Goal: Task Accomplishment & Management: Manage account settings

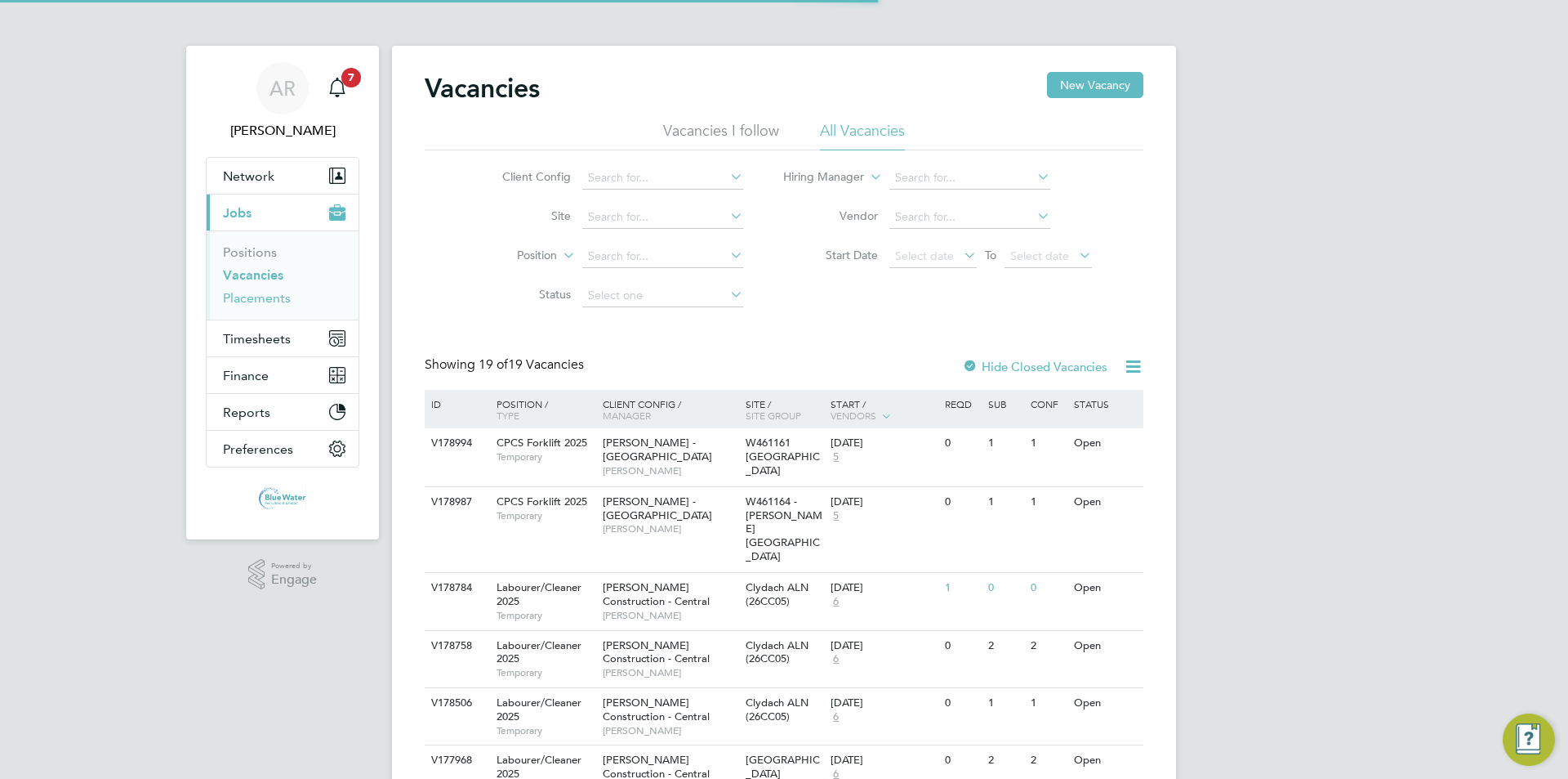
click at [283, 292] on link "Placements" at bounding box center [257, 298] width 68 height 16
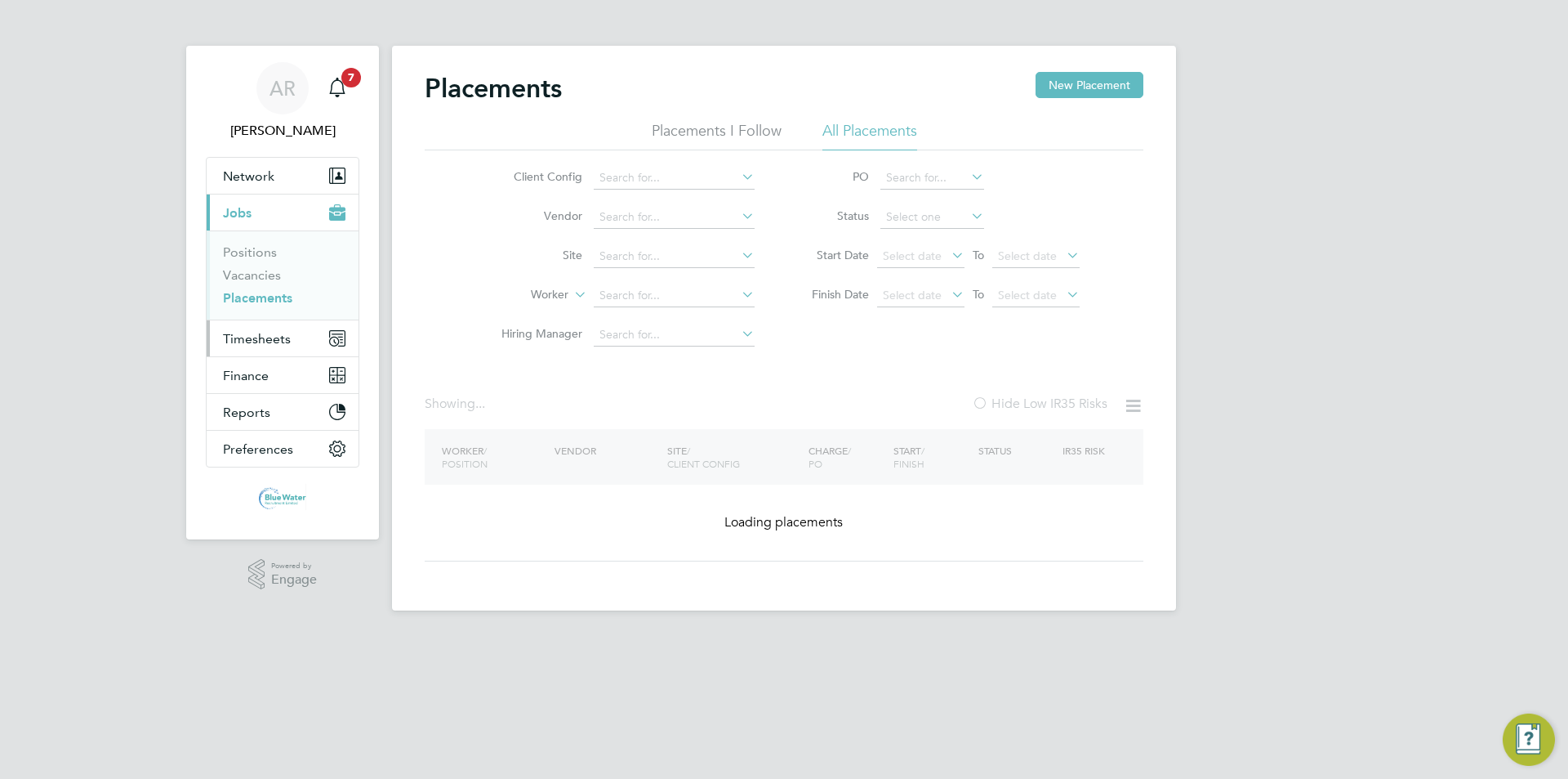
click at [279, 328] on button "Timesheets" at bounding box center [282, 338] width 152 height 36
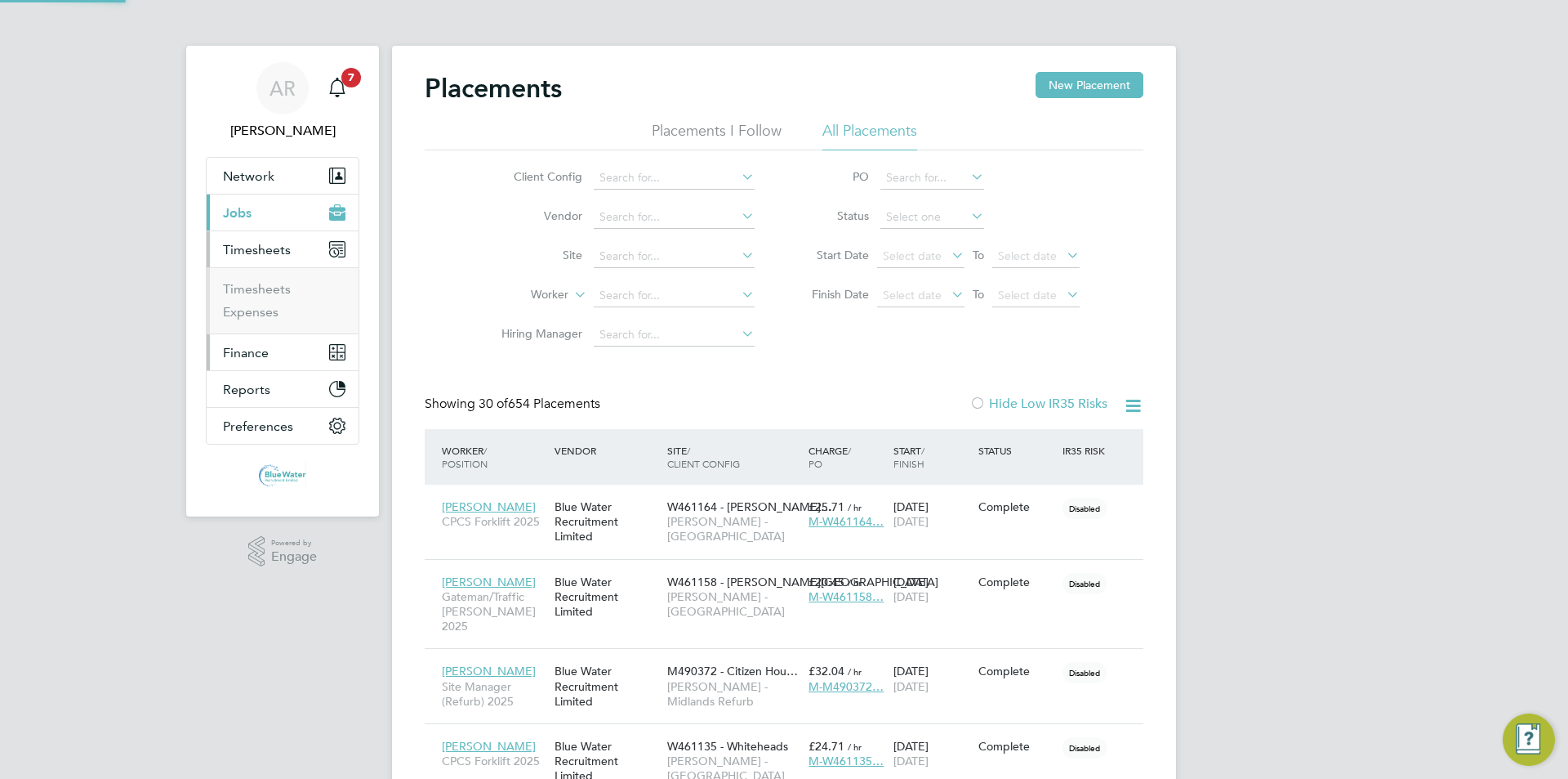
click at [280, 338] on button "Finance" at bounding box center [282, 352] width 152 height 36
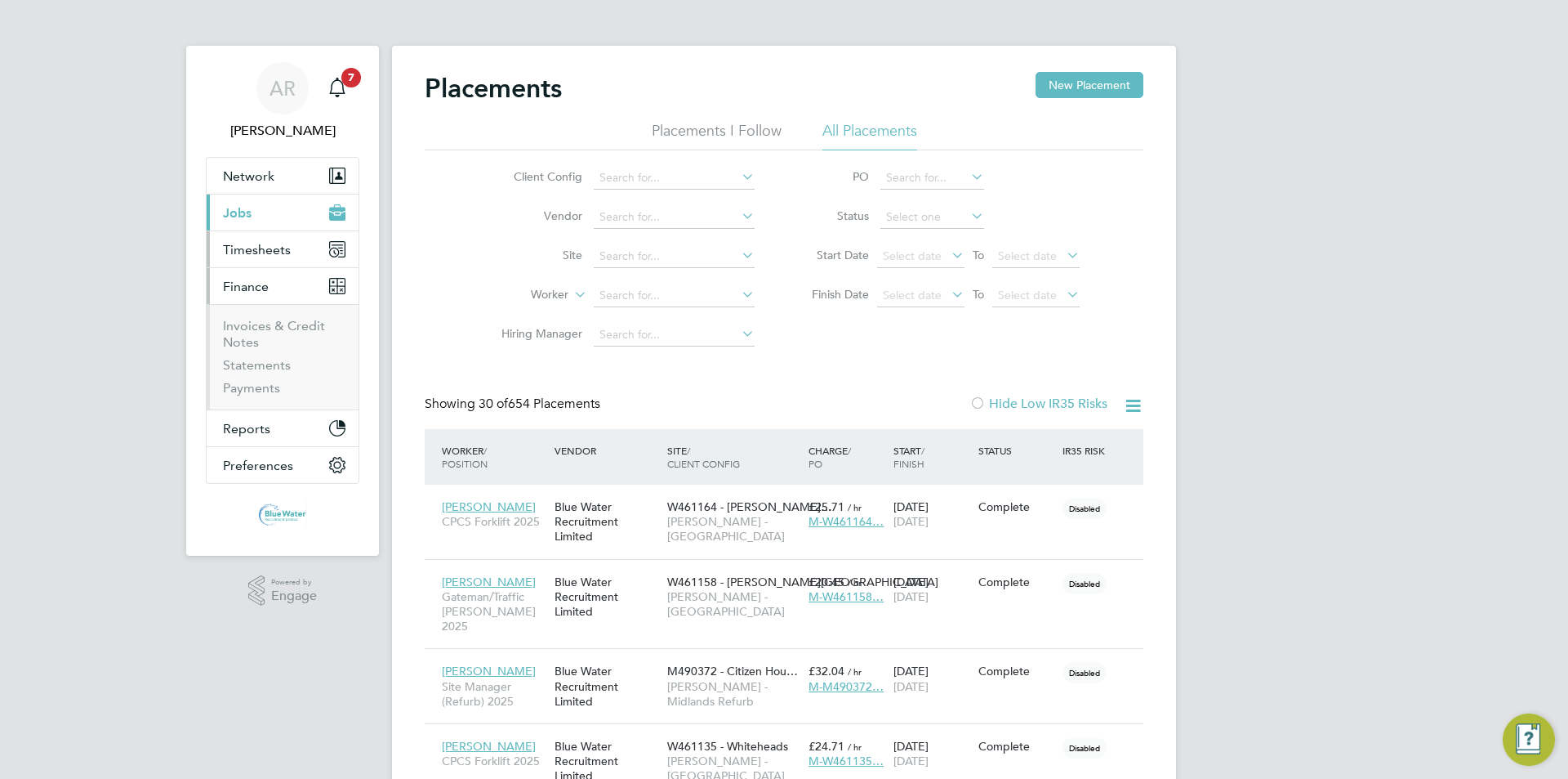
click at [273, 257] on span "Timesheets" at bounding box center [257, 250] width 68 height 16
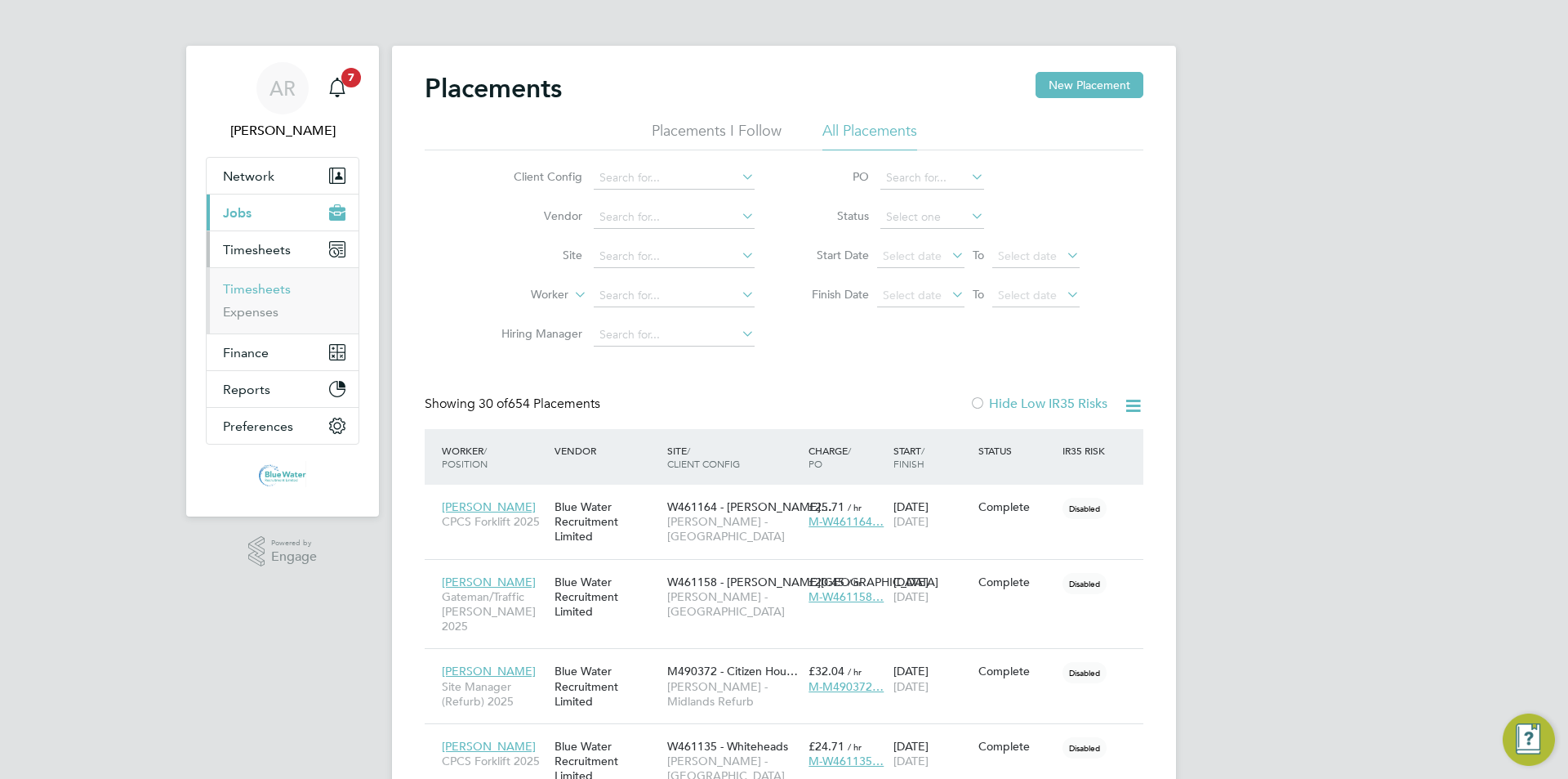
click at [278, 288] on link "Timesheets" at bounding box center [257, 290] width 68 height 16
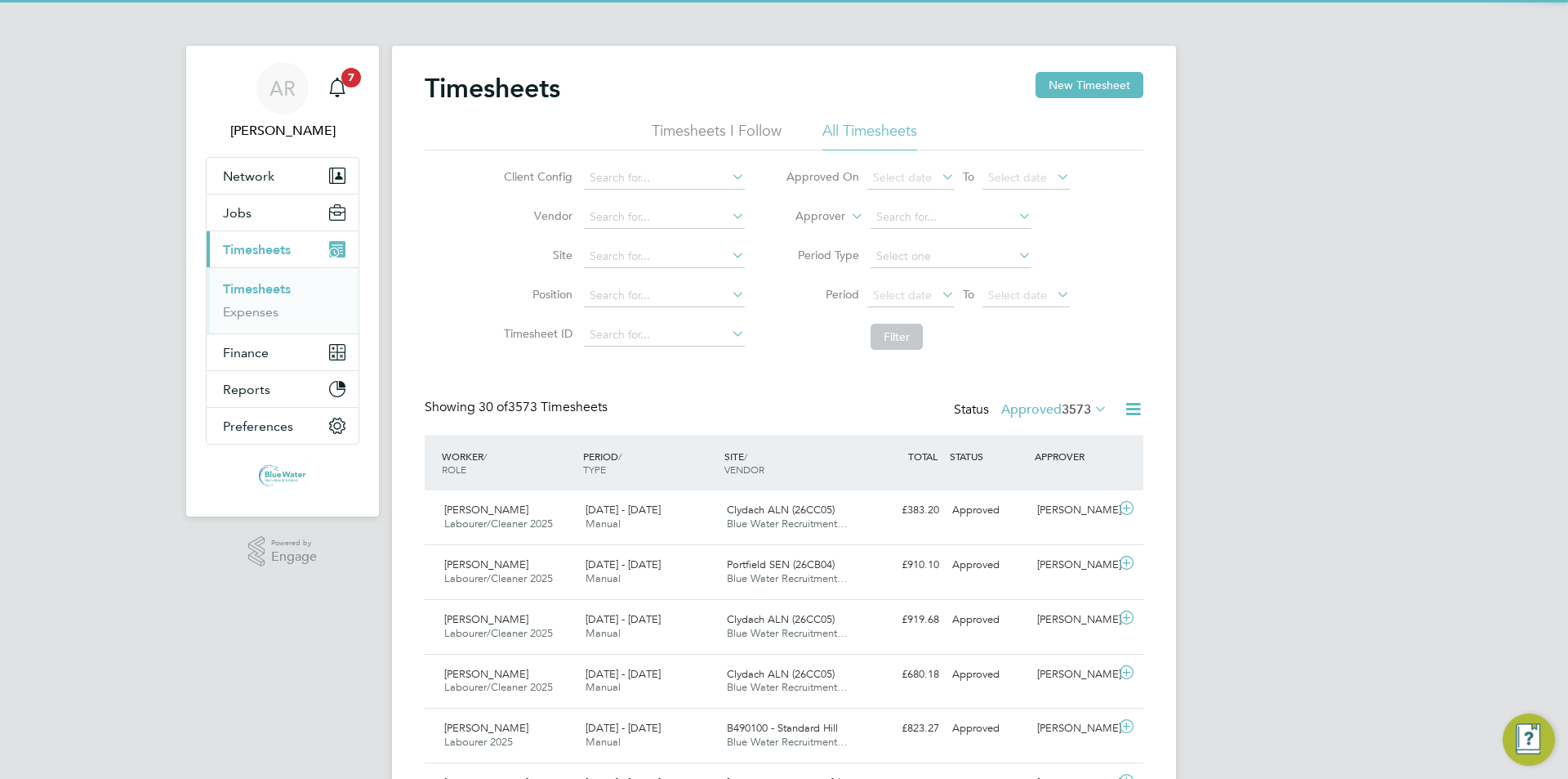
click at [1045, 413] on label "Approved 3573" at bounding box center [1054, 409] width 106 height 16
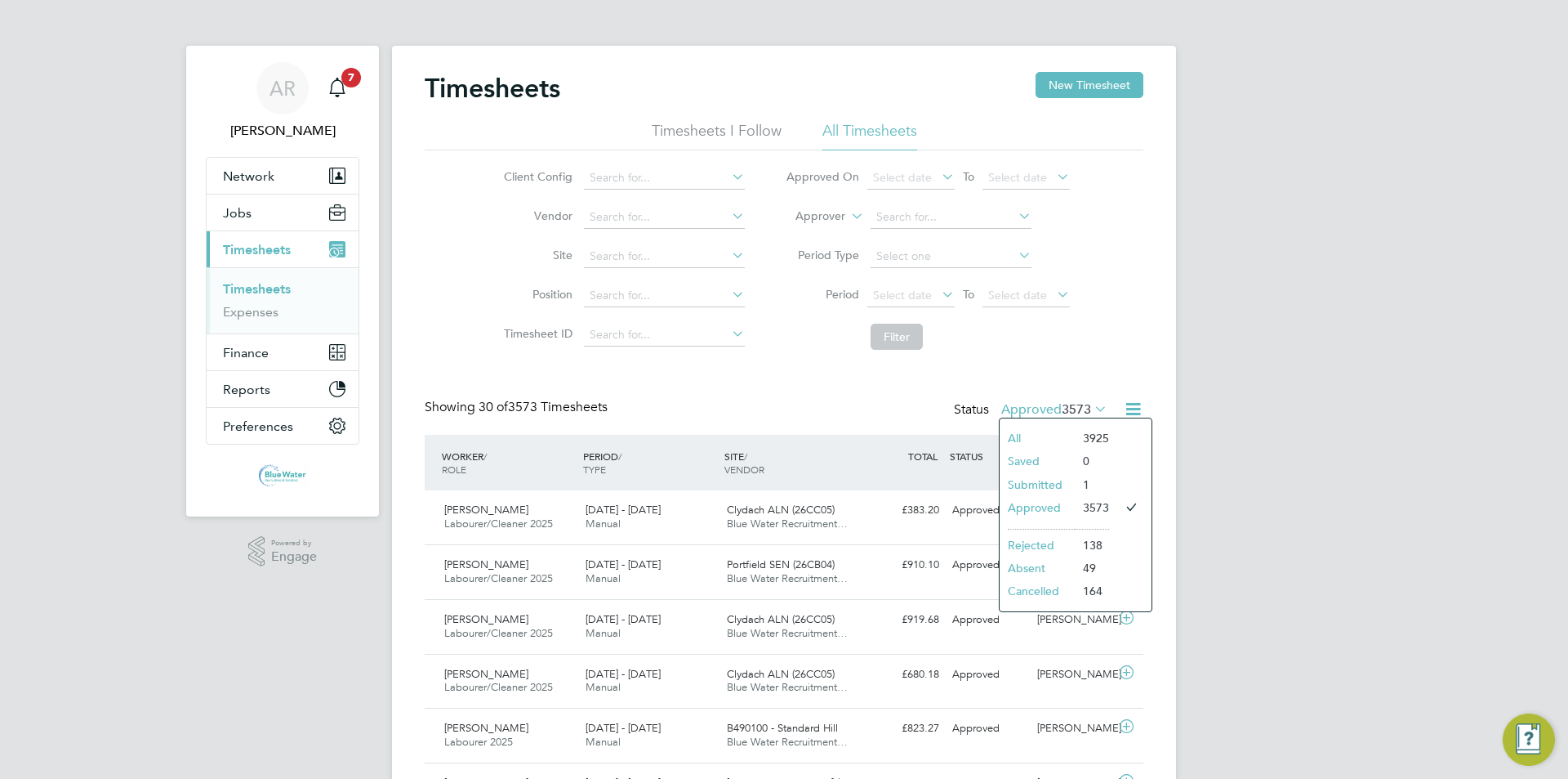
click at [1037, 486] on li "Submitted" at bounding box center [1037, 485] width 76 height 23
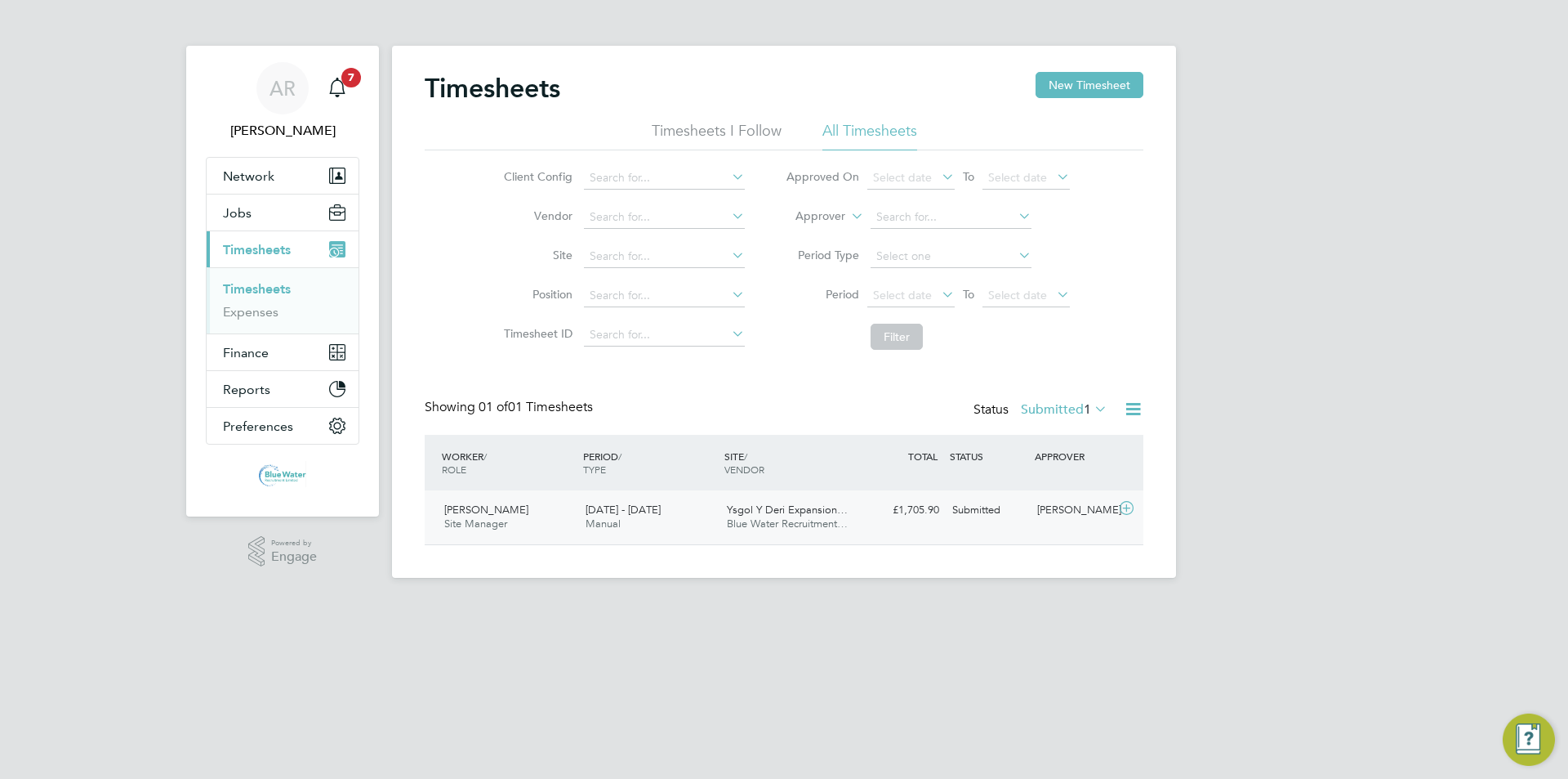
click at [1030, 533] on div "[PERSON_NAME] Site Manager [DATE] - [DATE] [DATE] - [DATE] Manual Ysgol Y Deri …" at bounding box center [784, 517] width 719 height 54
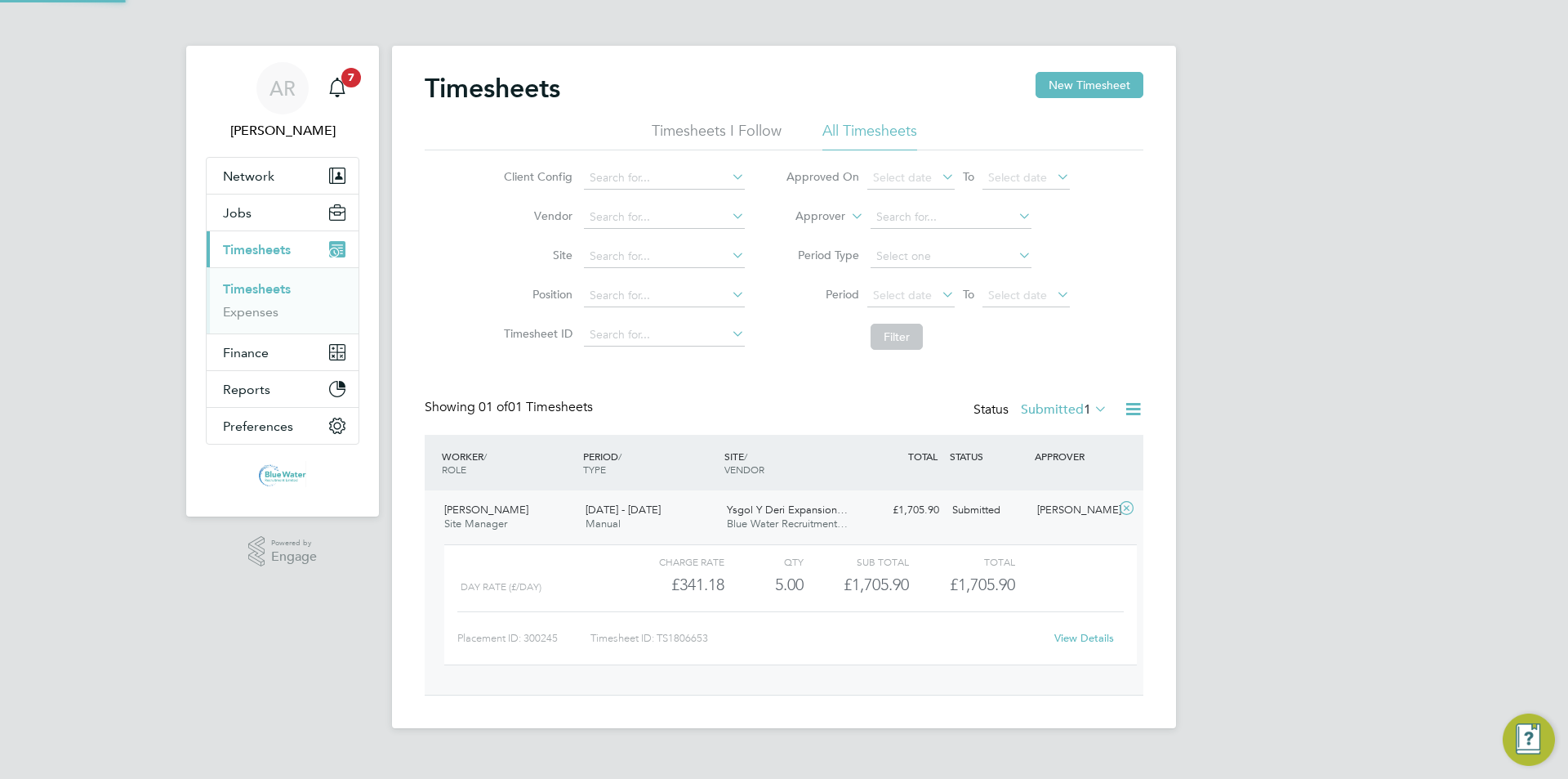
click at [1068, 400] on div "Status Submitted 1" at bounding box center [1042, 410] width 137 height 23
click at [1068, 402] on div "Status Submitted 1" at bounding box center [1042, 410] width 137 height 23
click at [1067, 406] on label "Submitted 1" at bounding box center [1064, 409] width 87 height 16
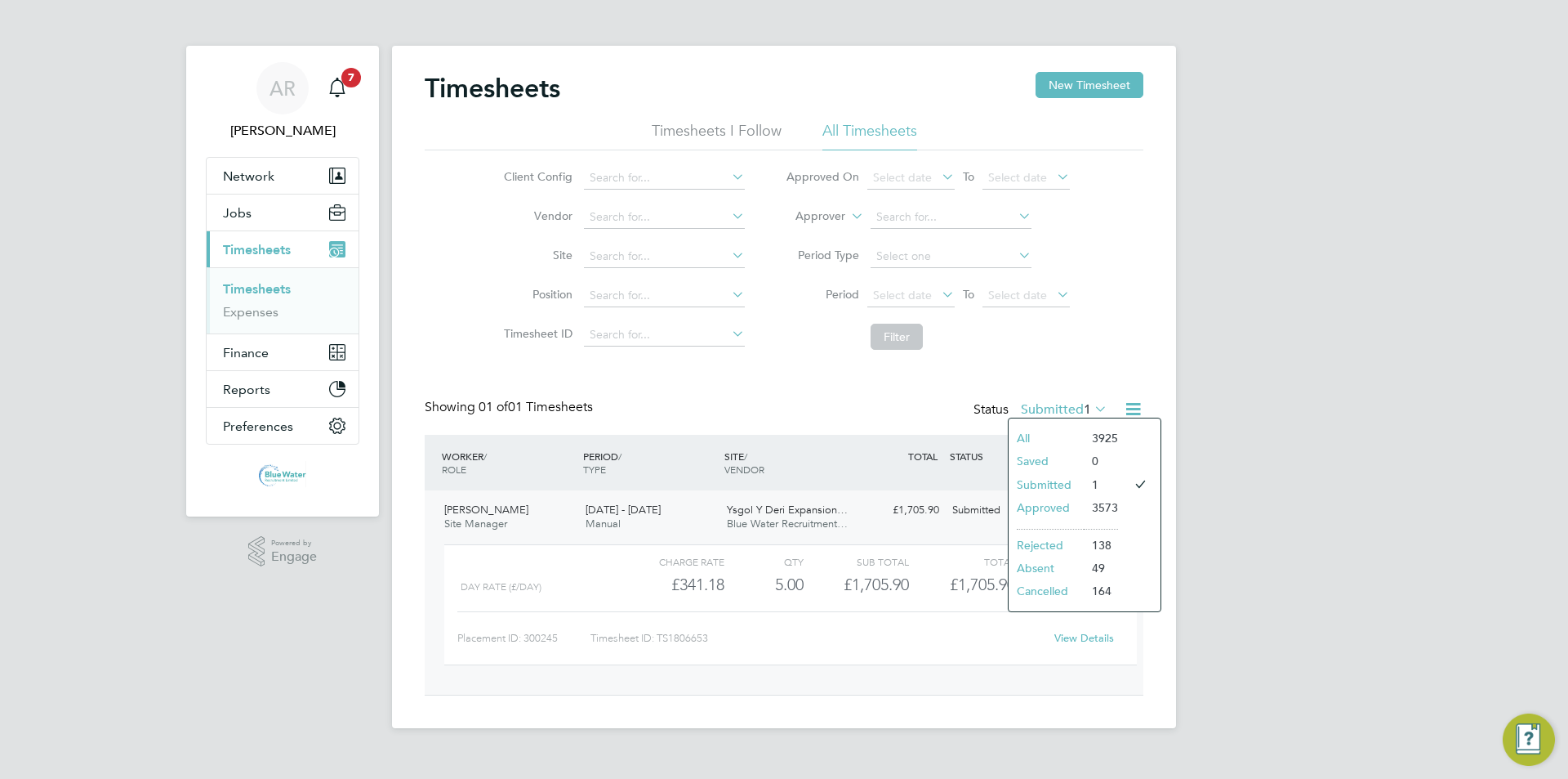
click at [1059, 507] on li "Approved" at bounding box center [1046, 507] width 76 height 23
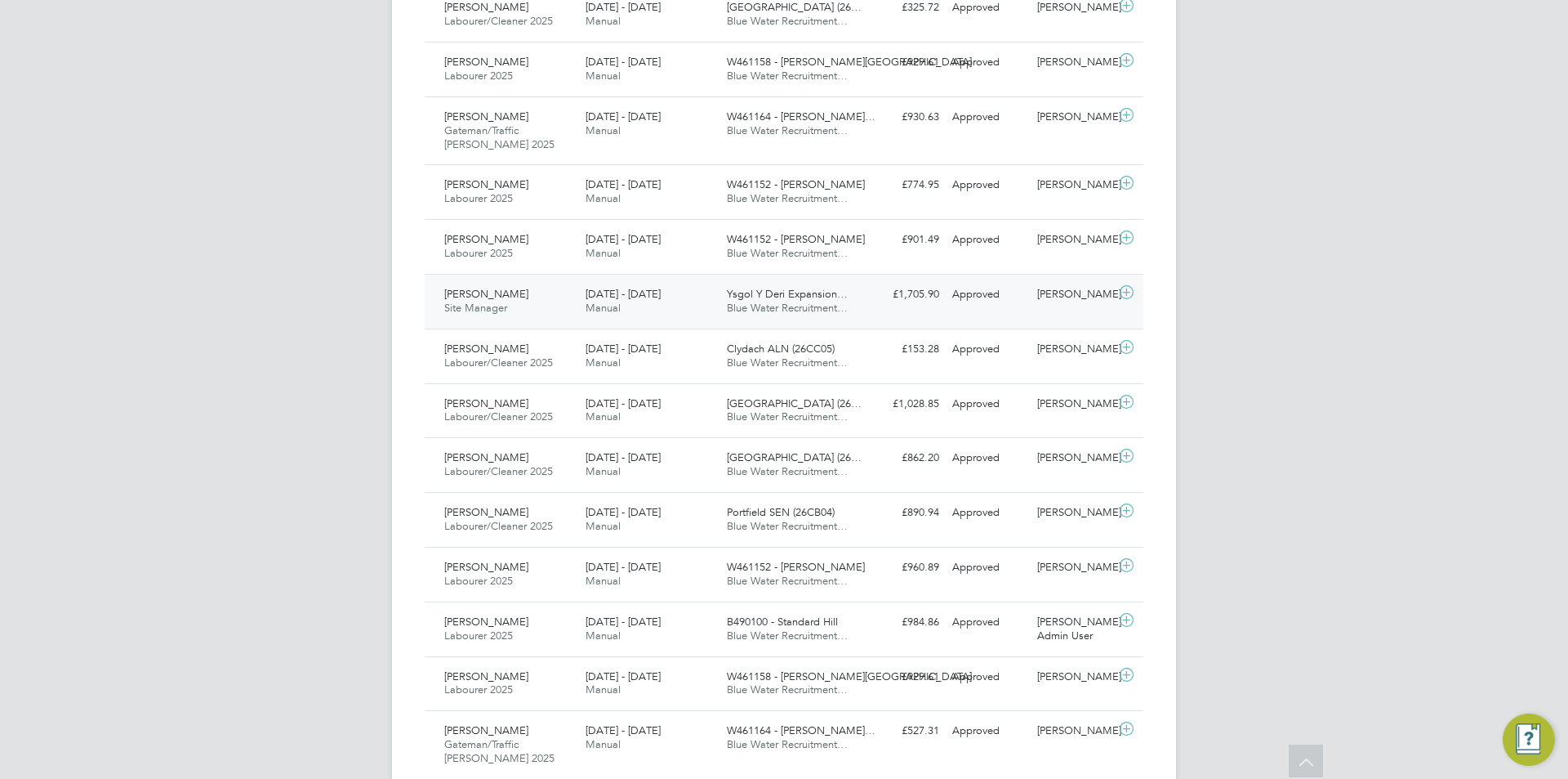
click at [563, 308] on div "[PERSON_NAME] Site Manager [DATE] - [DATE]" at bounding box center [508, 301] width 141 height 41
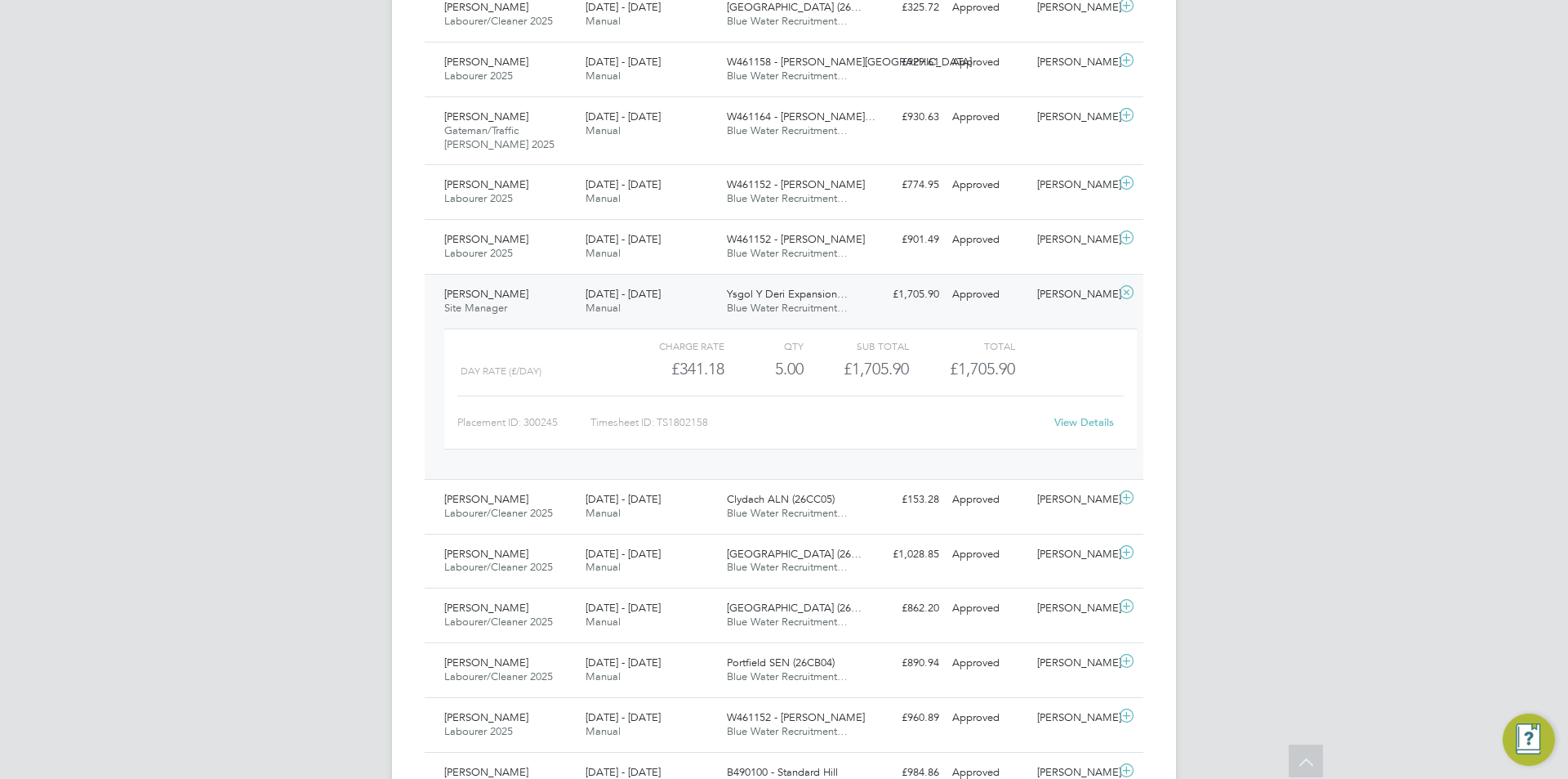
click at [1004, 313] on div "[PERSON_NAME] Site Manager [DATE] - [DATE] [DATE] - [DATE] Manual Ysgol Y Deri …" at bounding box center [784, 376] width 719 height 205
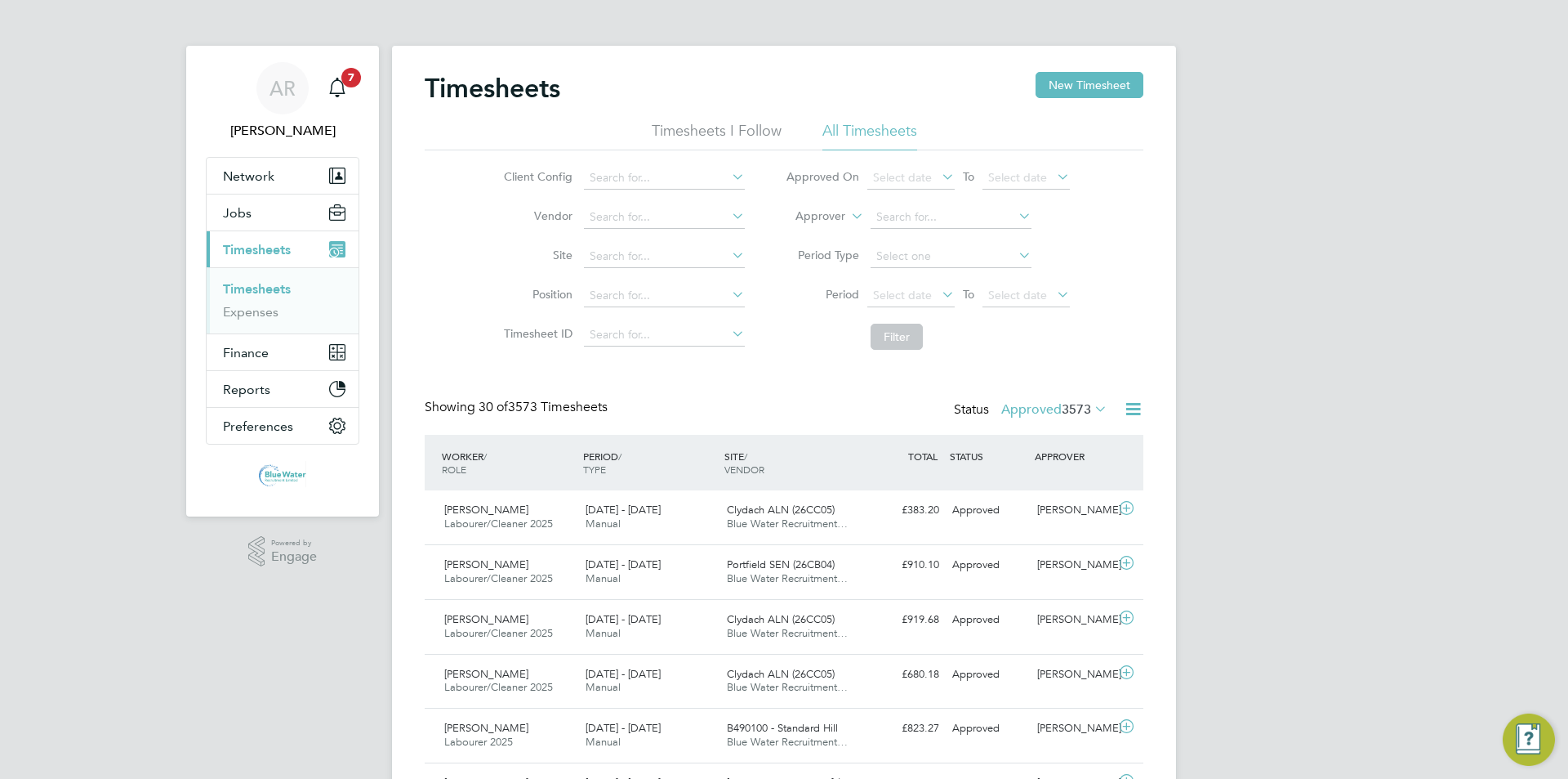
click at [1083, 410] on span "3573" at bounding box center [1077, 409] width 30 height 16
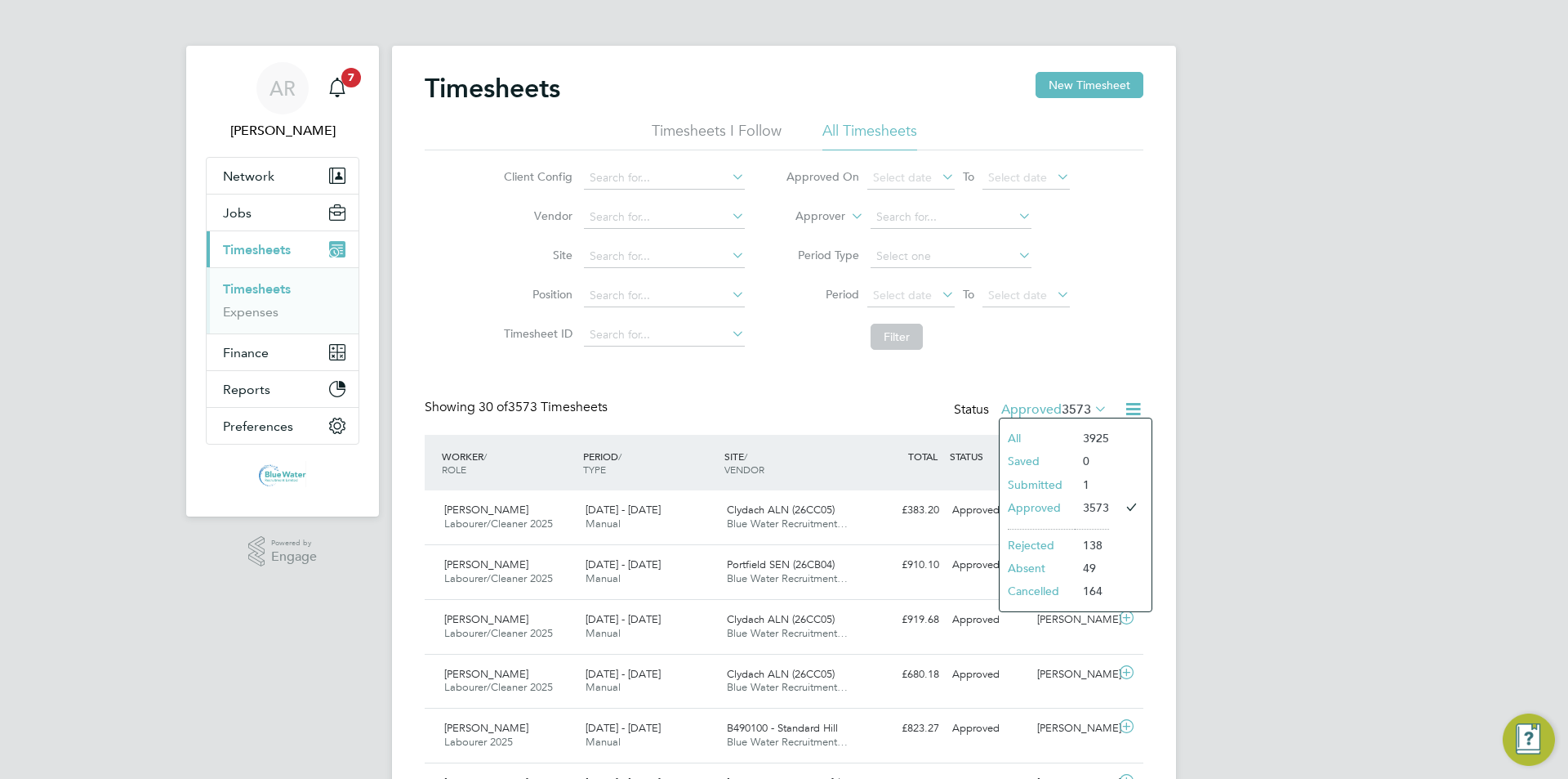
click at [1066, 484] on li "Submitted" at bounding box center [1037, 485] width 76 height 23
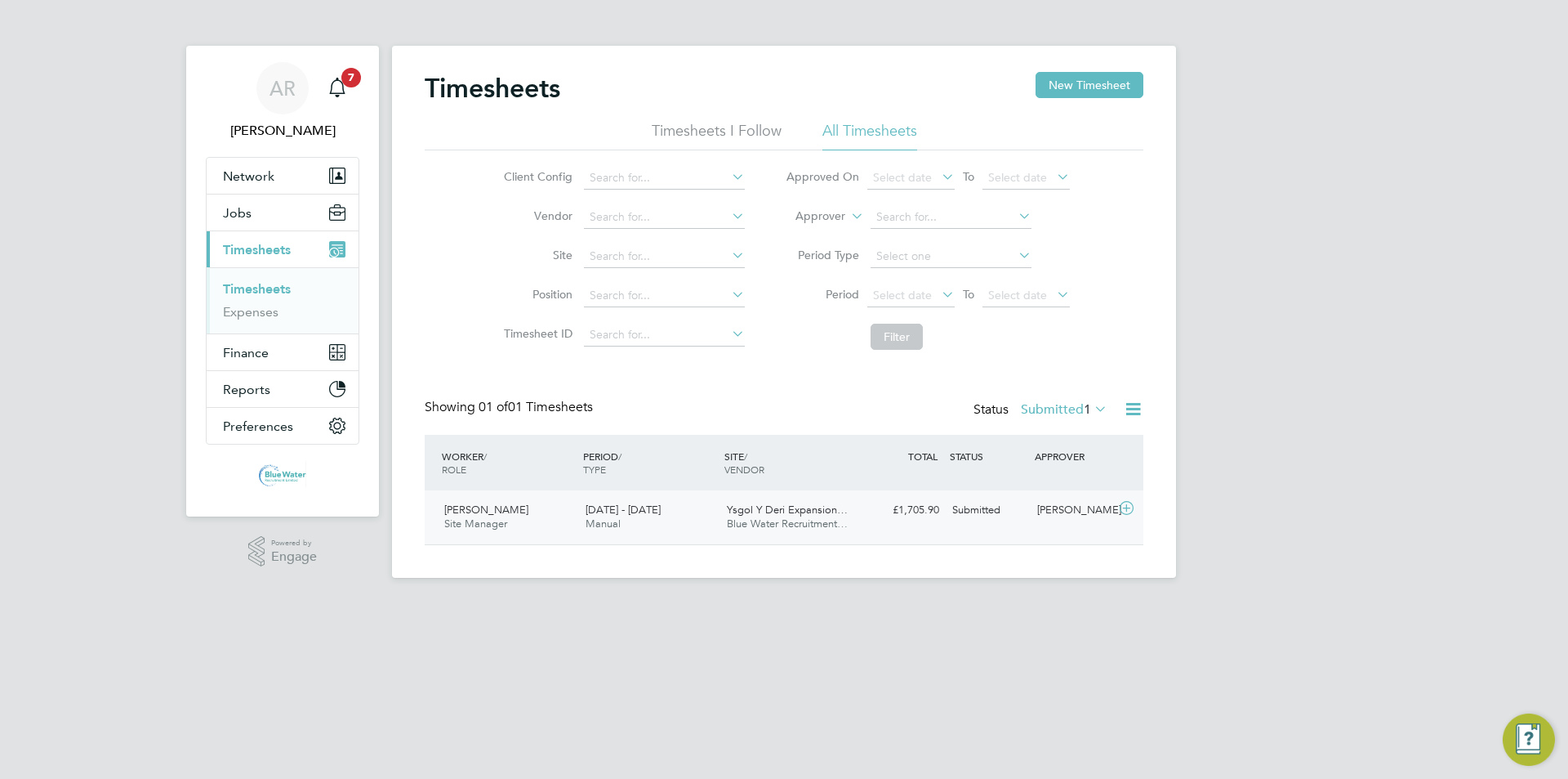
click at [1004, 519] on div "Submitted" at bounding box center [987, 509] width 85 height 27
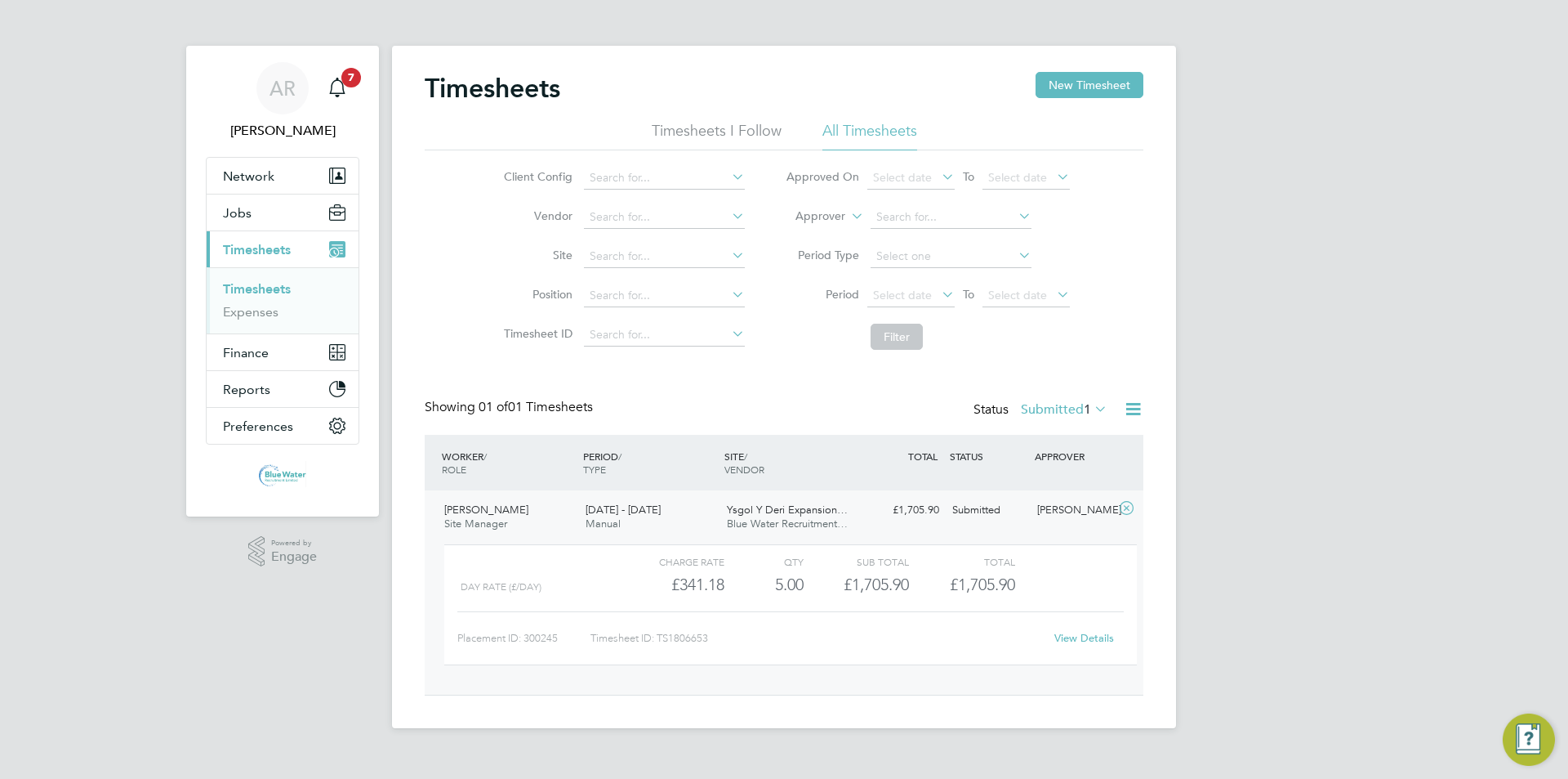
click at [1065, 629] on div "View Details" at bounding box center [1084, 638] width 80 height 26
click at [1072, 634] on link "View Details" at bounding box center [1084, 638] width 60 height 14
click at [802, 523] on span "Blue Water Recruitment…" at bounding box center [787, 523] width 121 height 14
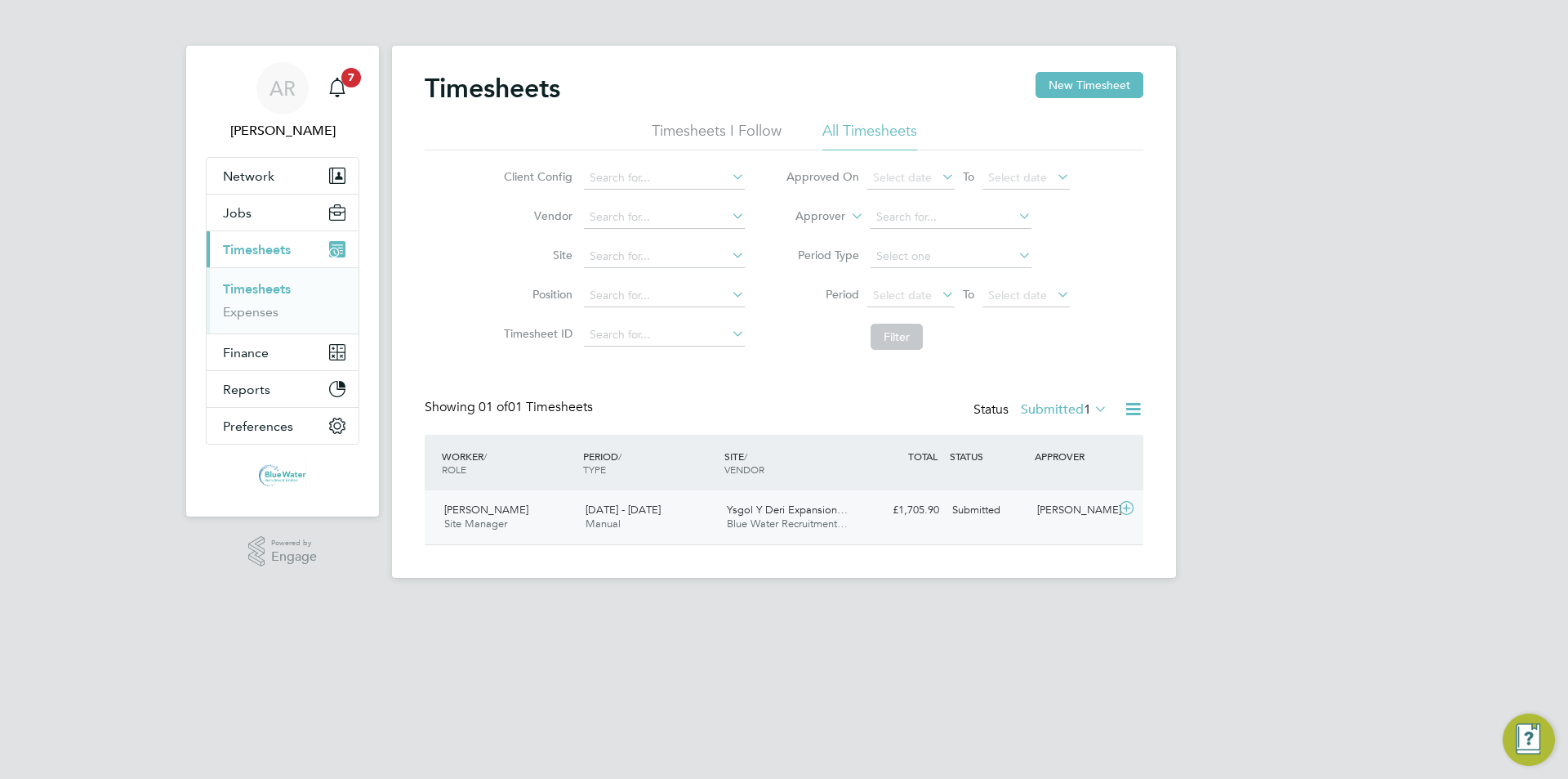
click at [867, 524] on div "£1,705.90 Submitted" at bounding box center [903, 509] width 85 height 27
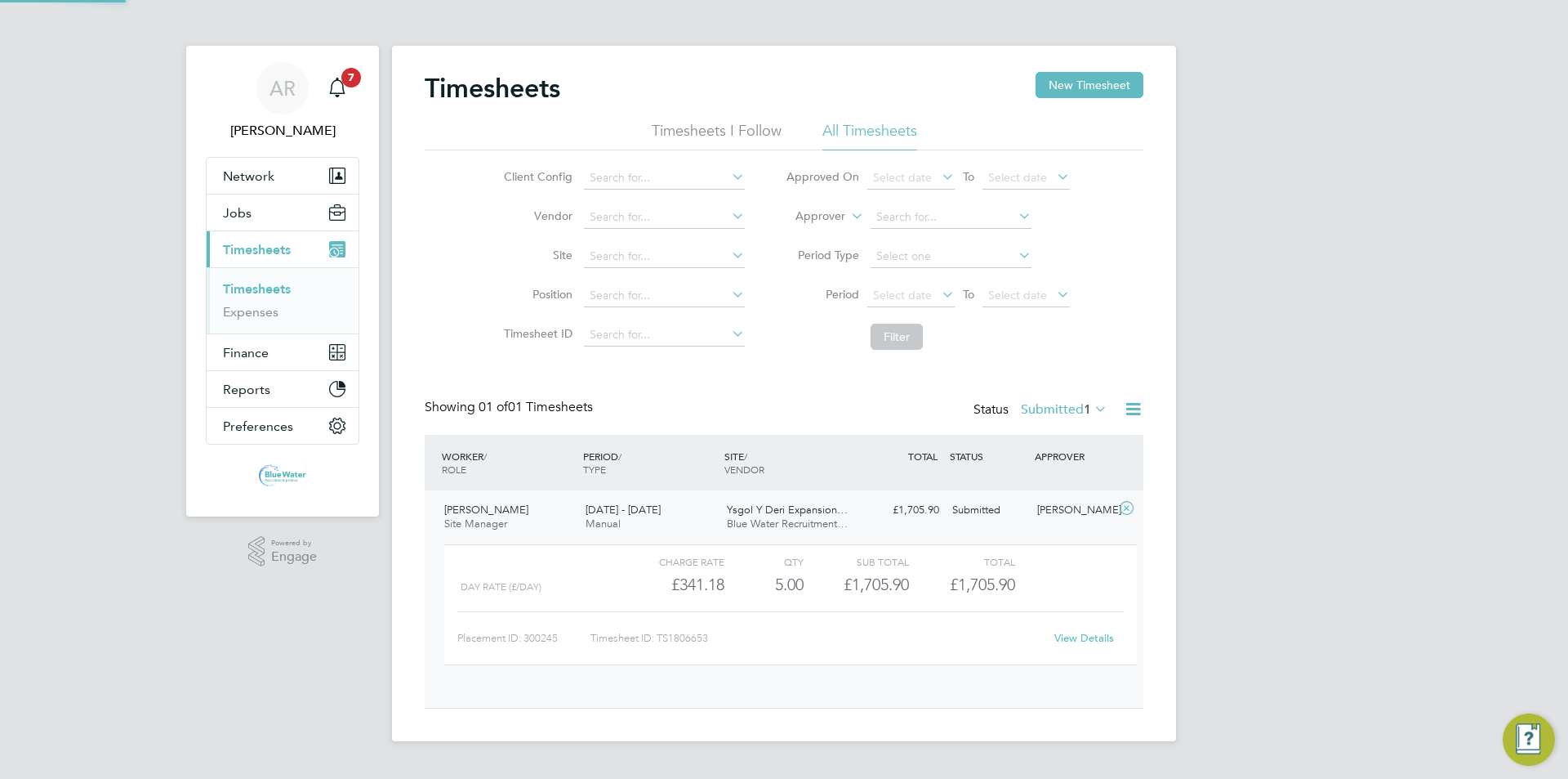
scroll to position [28, 159]
click at [1076, 628] on div "View Details" at bounding box center [1084, 638] width 80 height 26
click at [1073, 634] on link "View Details" at bounding box center [1084, 638] width 60 height 14
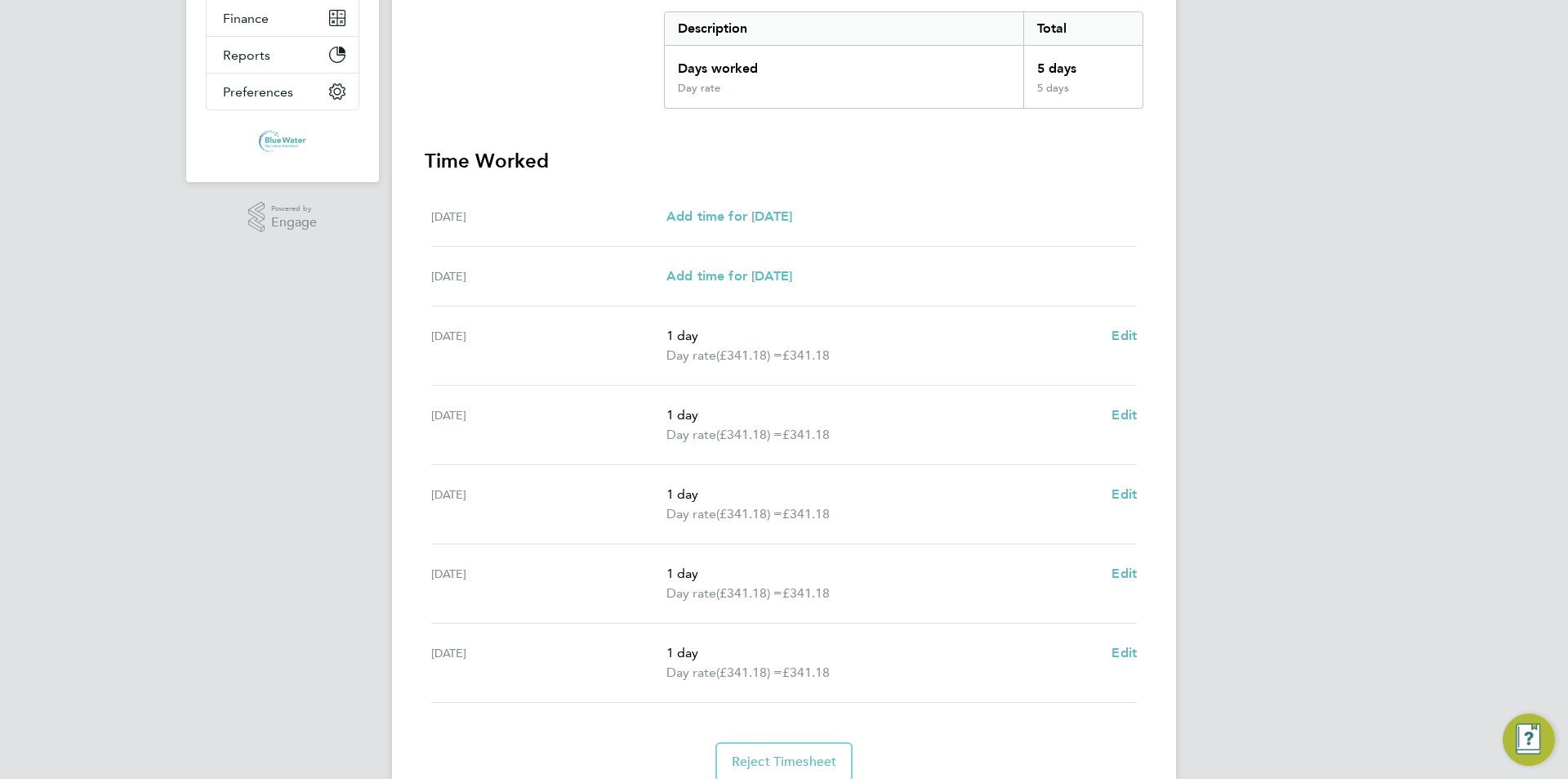
scroll to position [157, 0]
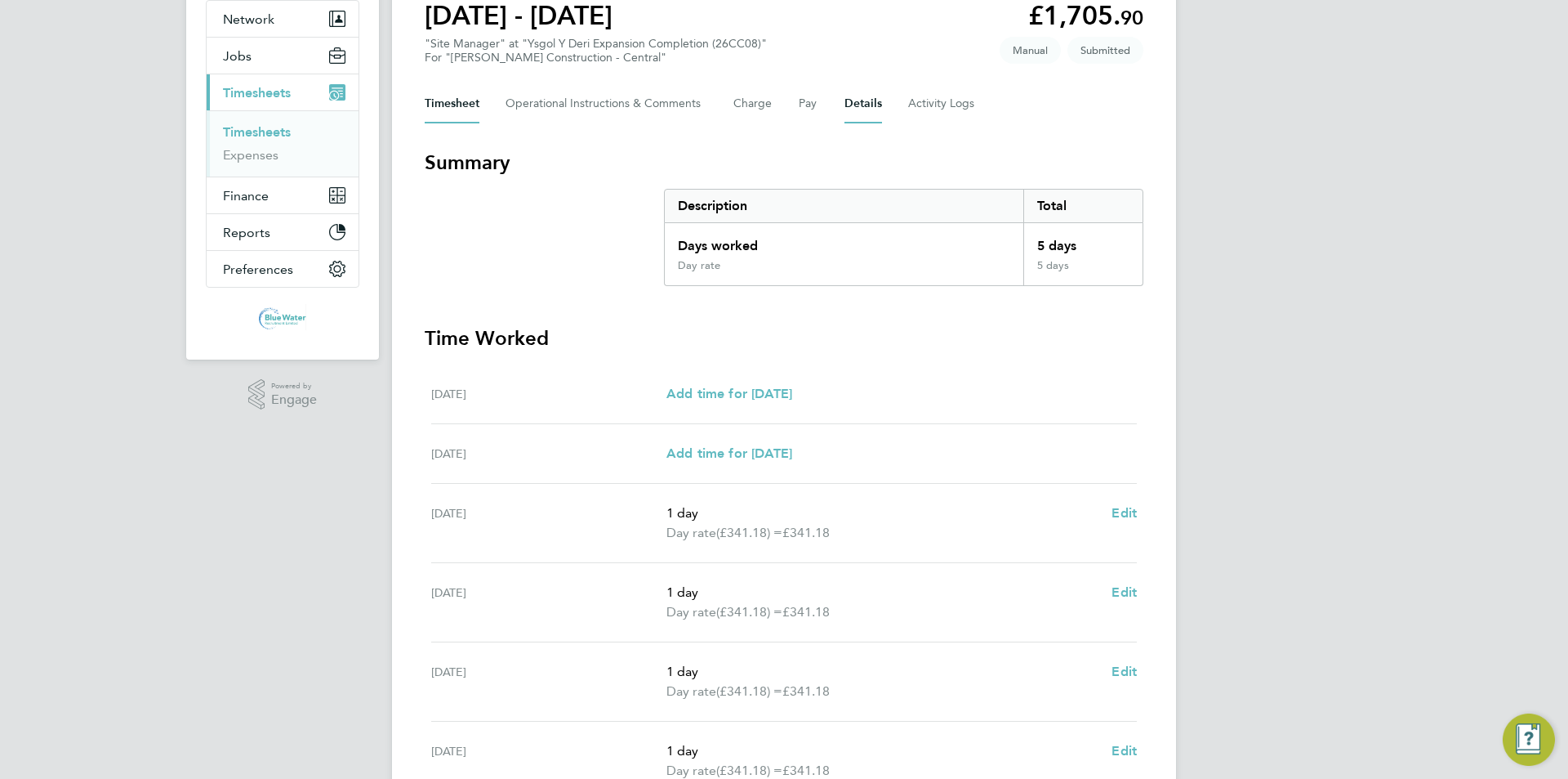
drag, startPoint x: 903, startPoint y: 102, endPoint x: 874, endPoint y: 98, distance: 29.3
click at [886, 99] on div "Timesheet Operational Instructions & Comments Charge Pay Details Activity Logs" at bounding box center [784, 103] width 719 height 39
click at [871, 98] on button "Details" at bounding box center [863, 103] width 38 height 39
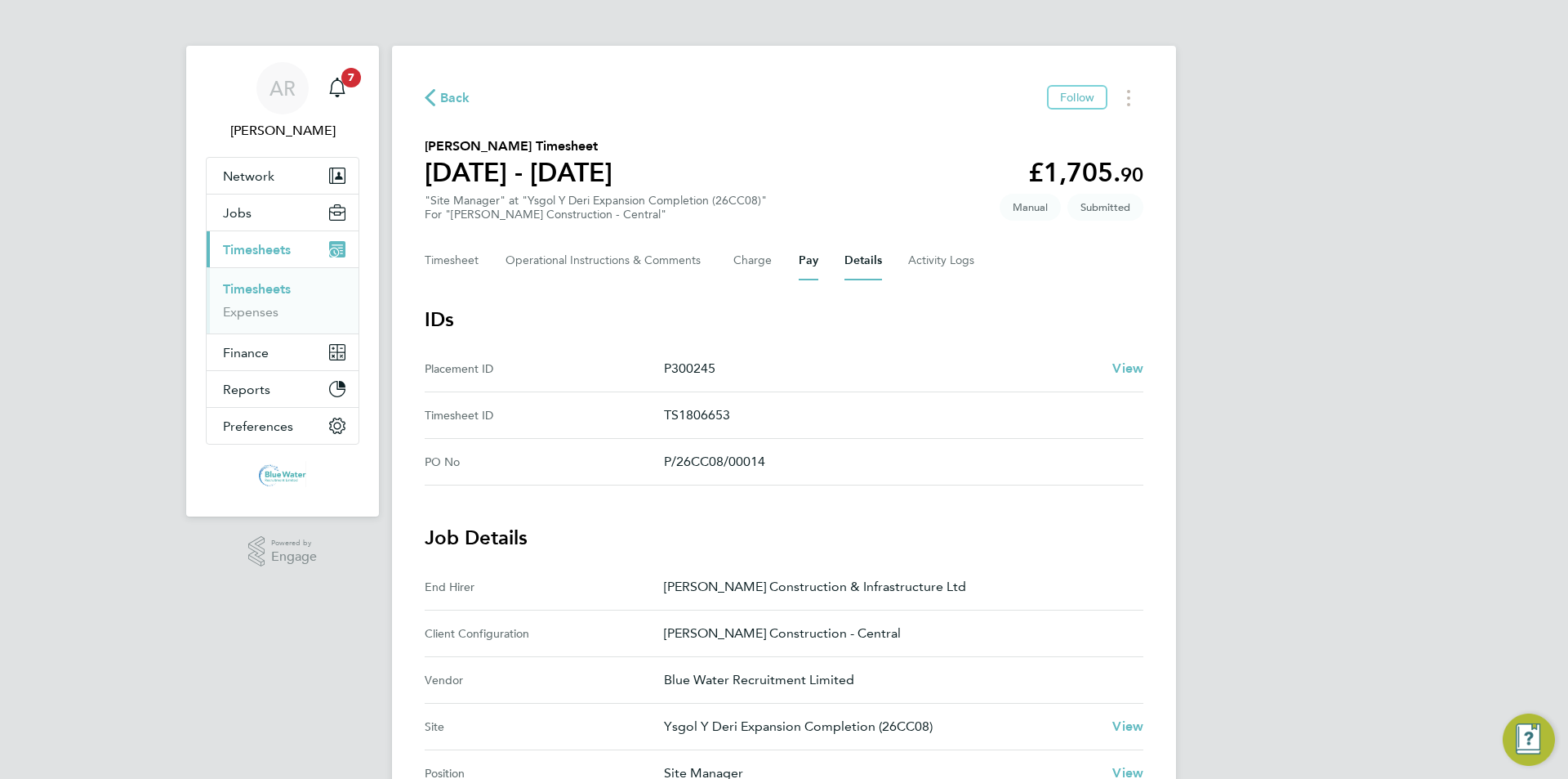
click at [814, 260] on button "Pay" at bounding box center [808, 260] width 20 height 39
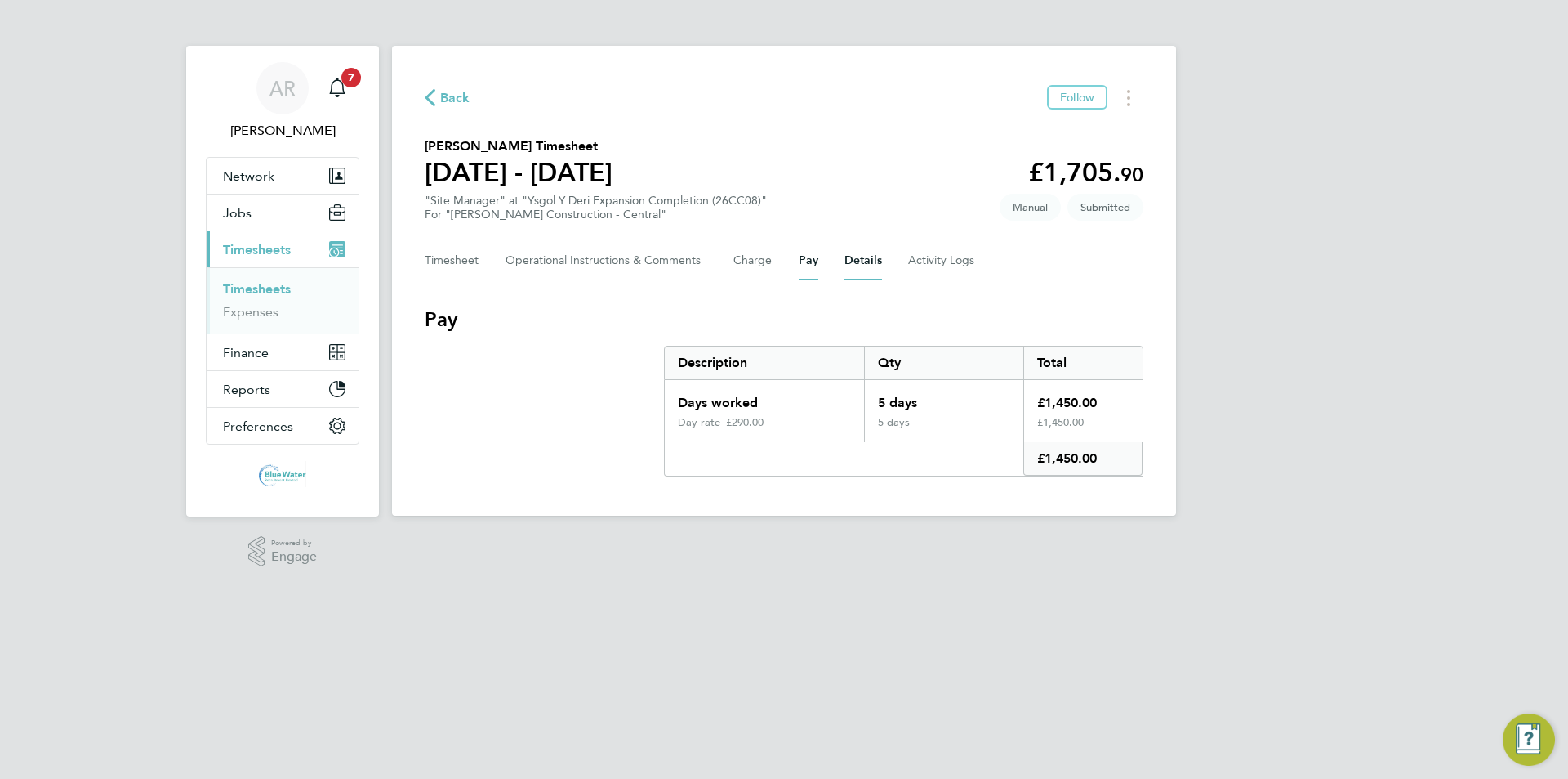
click at [846, 263] on button "Details" at bounding box center [863, 260] width 38 height 39
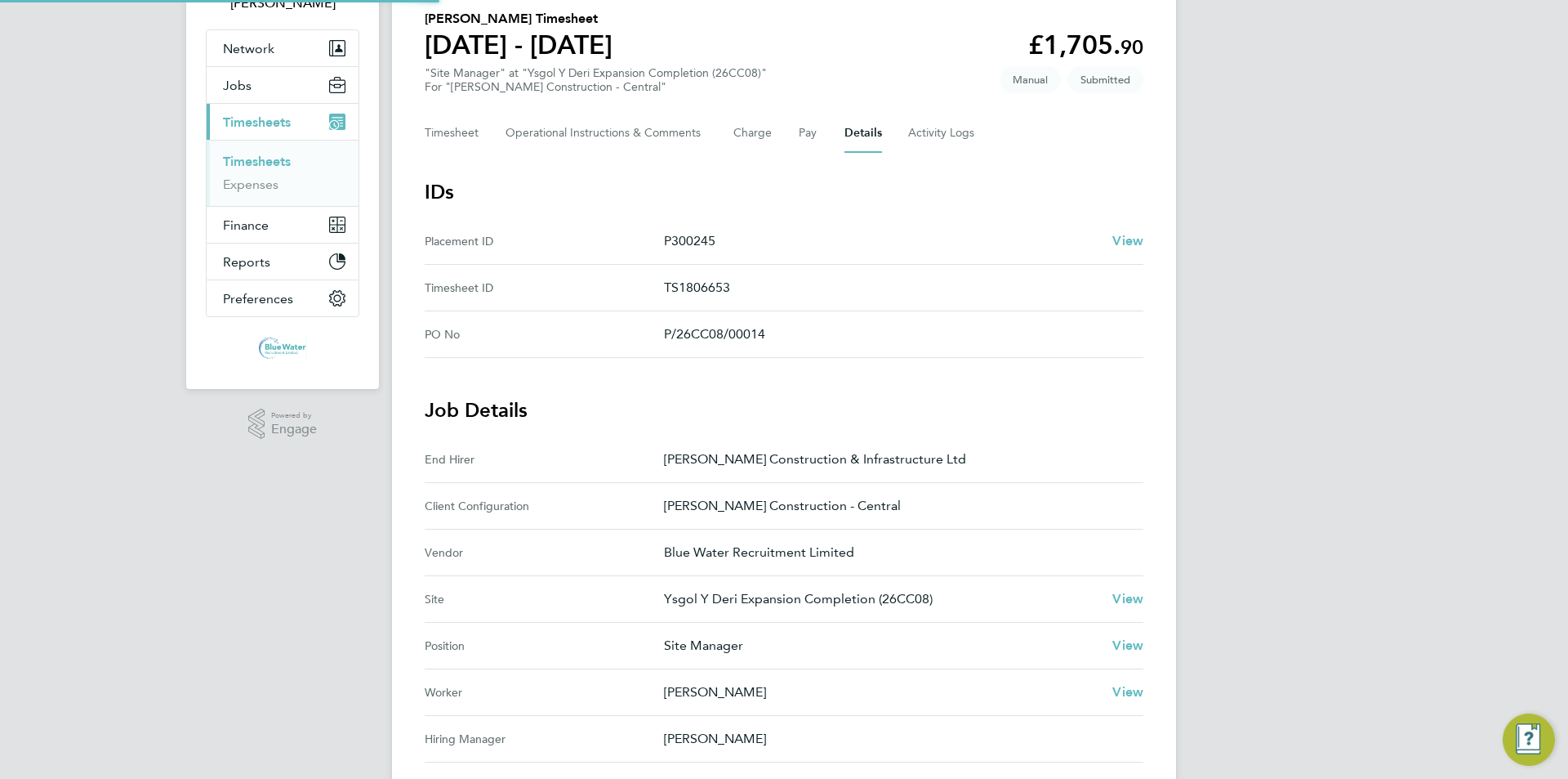
scroll to position [427, 0]
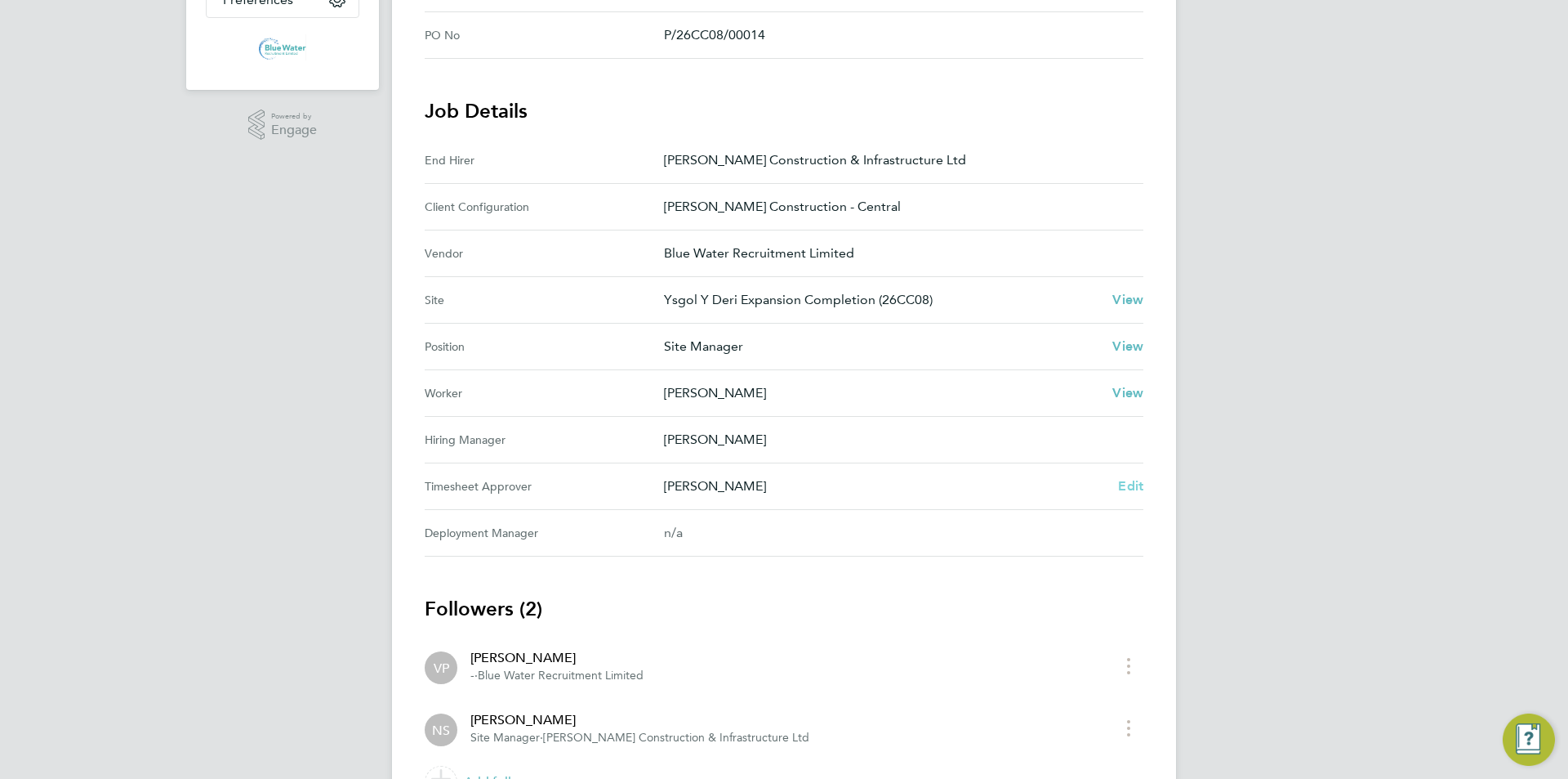
click at [1119, 483] on span "Edit" at bounding box center [1131, 487] width 25 height 16
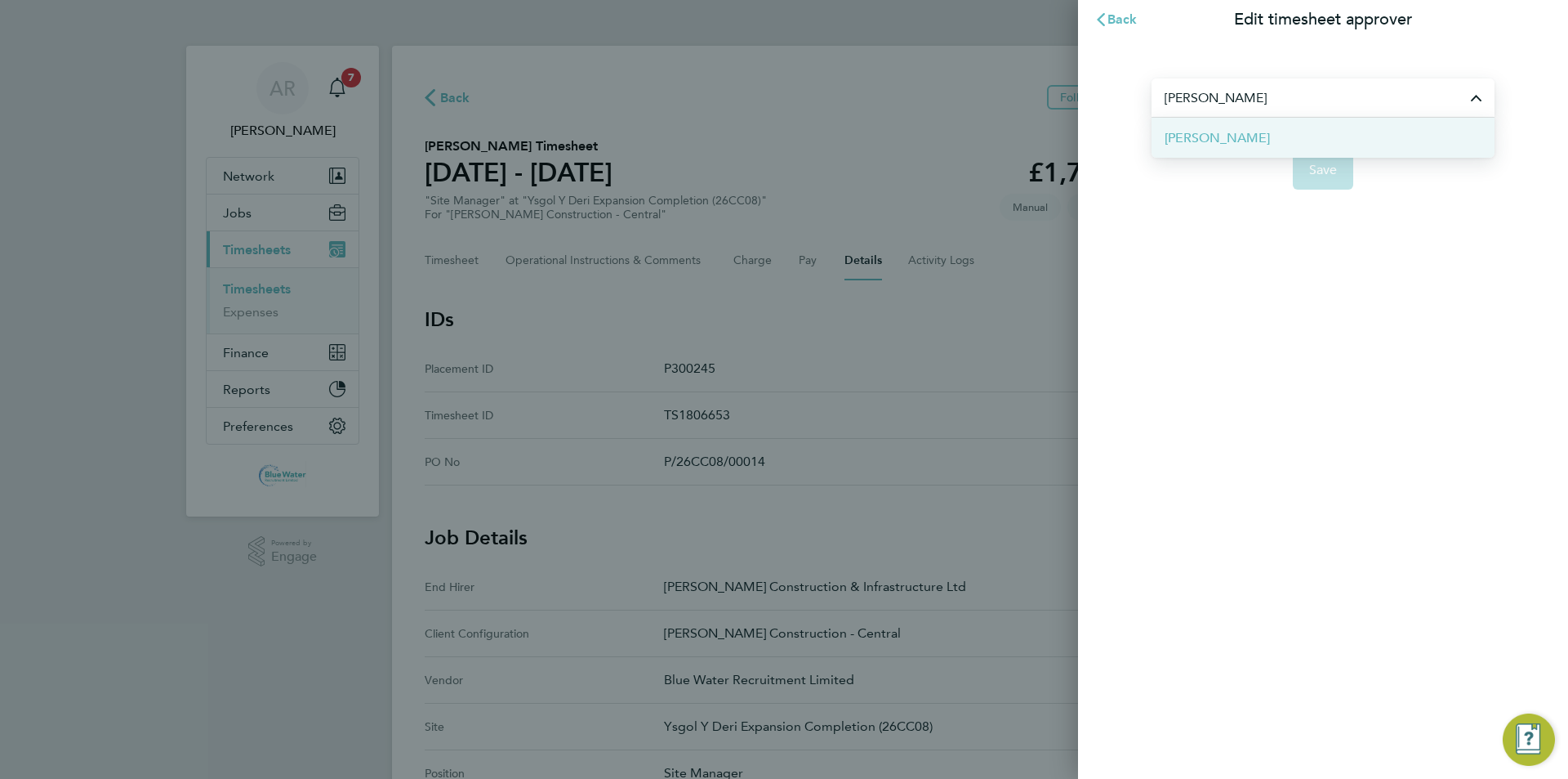
click at [1192, 131] on span "[PERSON_NAME]" at bounding box center [1217, 138] width 105 height 20
type input "[PERSON_NAME]"
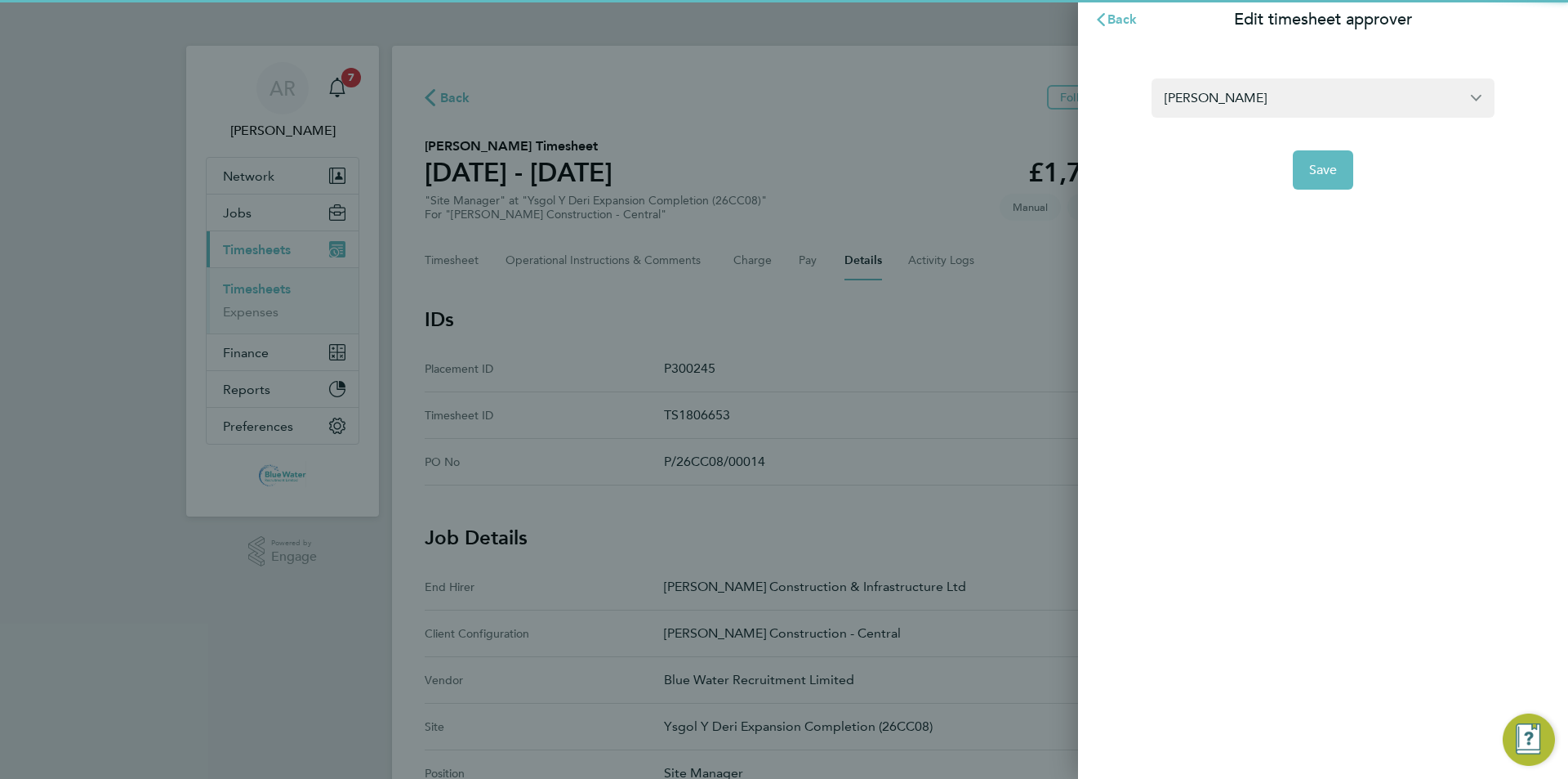
click at [1287, 168] on app-form-button "Save" at bounding box center [1322, 169] width 343 height 39
click at [1306, 175] on button "Save" at bounding box center [1323, 169] width 62 height 39
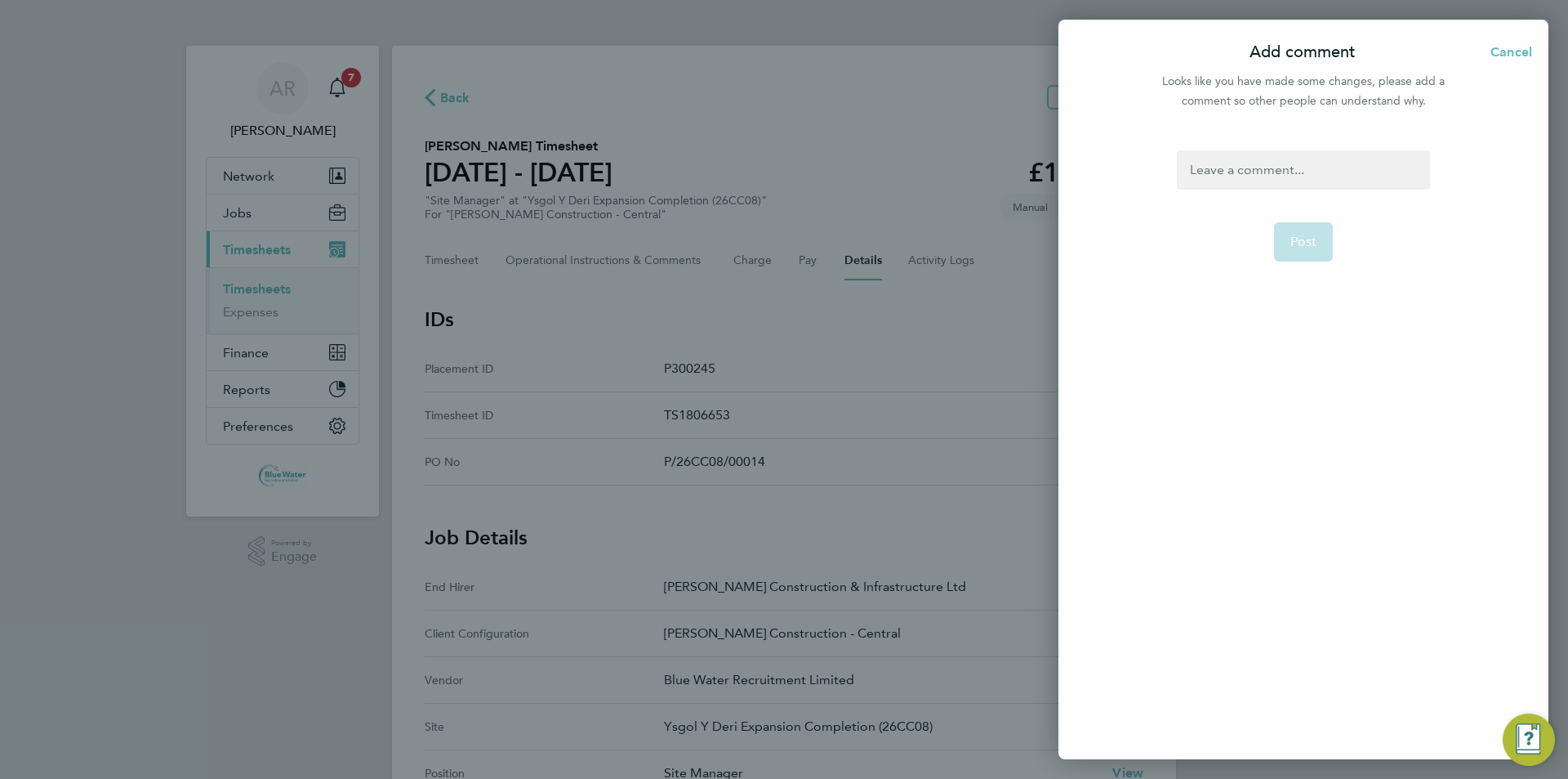
click at [1288, 181] on div at bounding box center [1304, 169] width 253 height 39
click at [1289, 250] on button "Post" at bounding box center [1304, 241] width 60 height 39
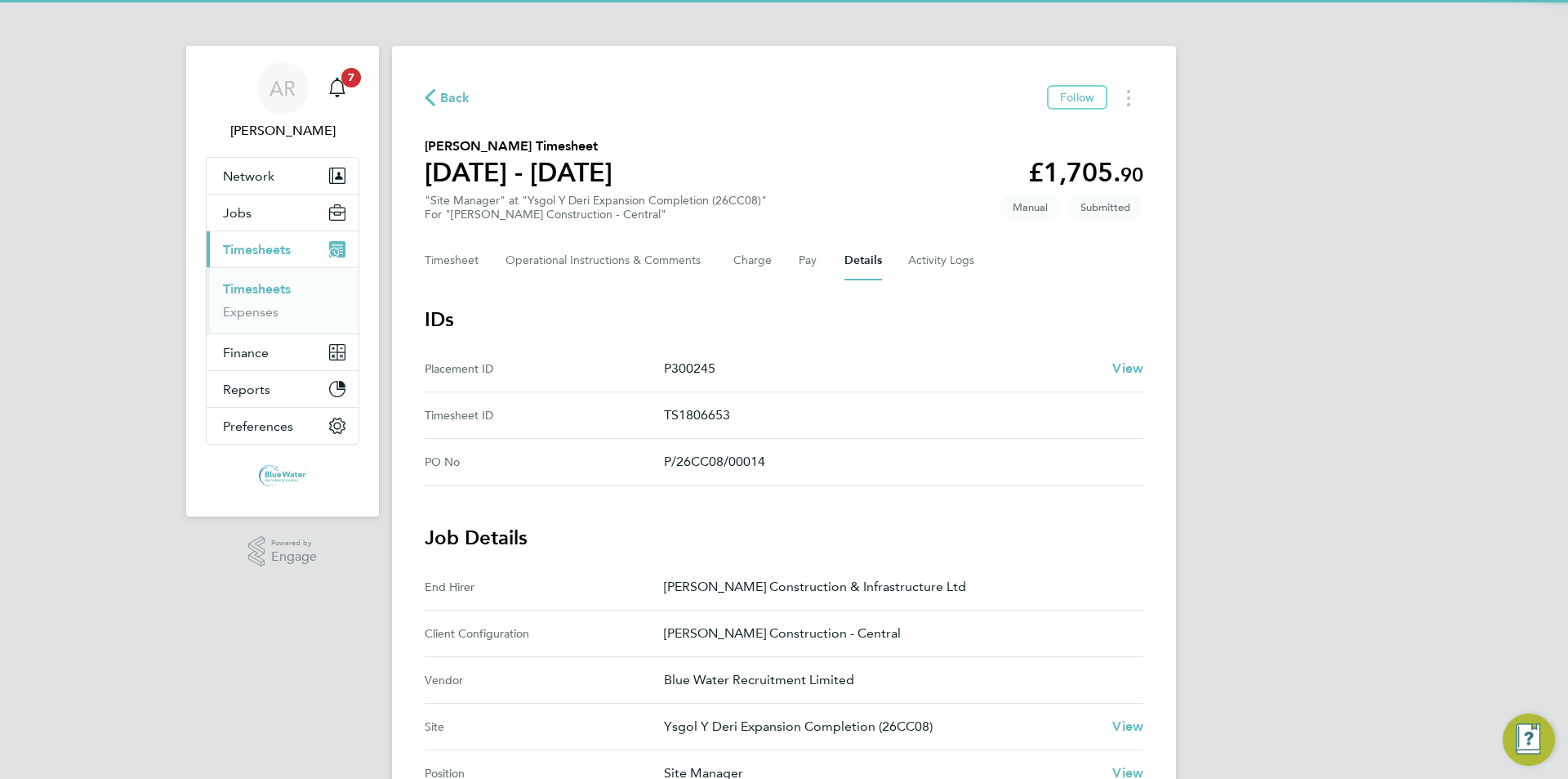
click at [865, 364] on ID "Placement ID P300245 View" at bounding box center [784, 368] width 719 height 47
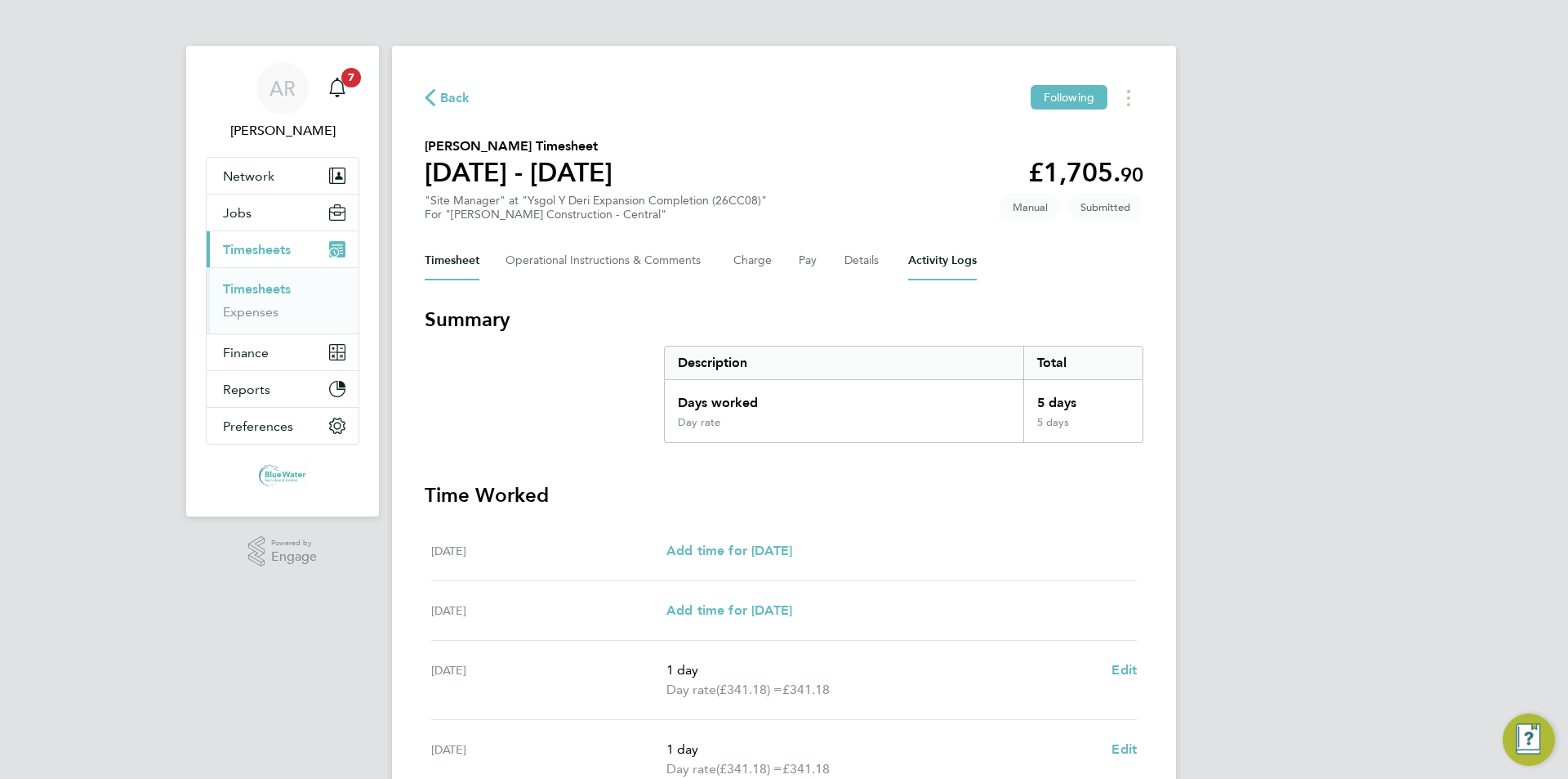
click at [947, 250] on Logs-tab "Activity Logs" at bounding box center [942, 260] width 69 height 39
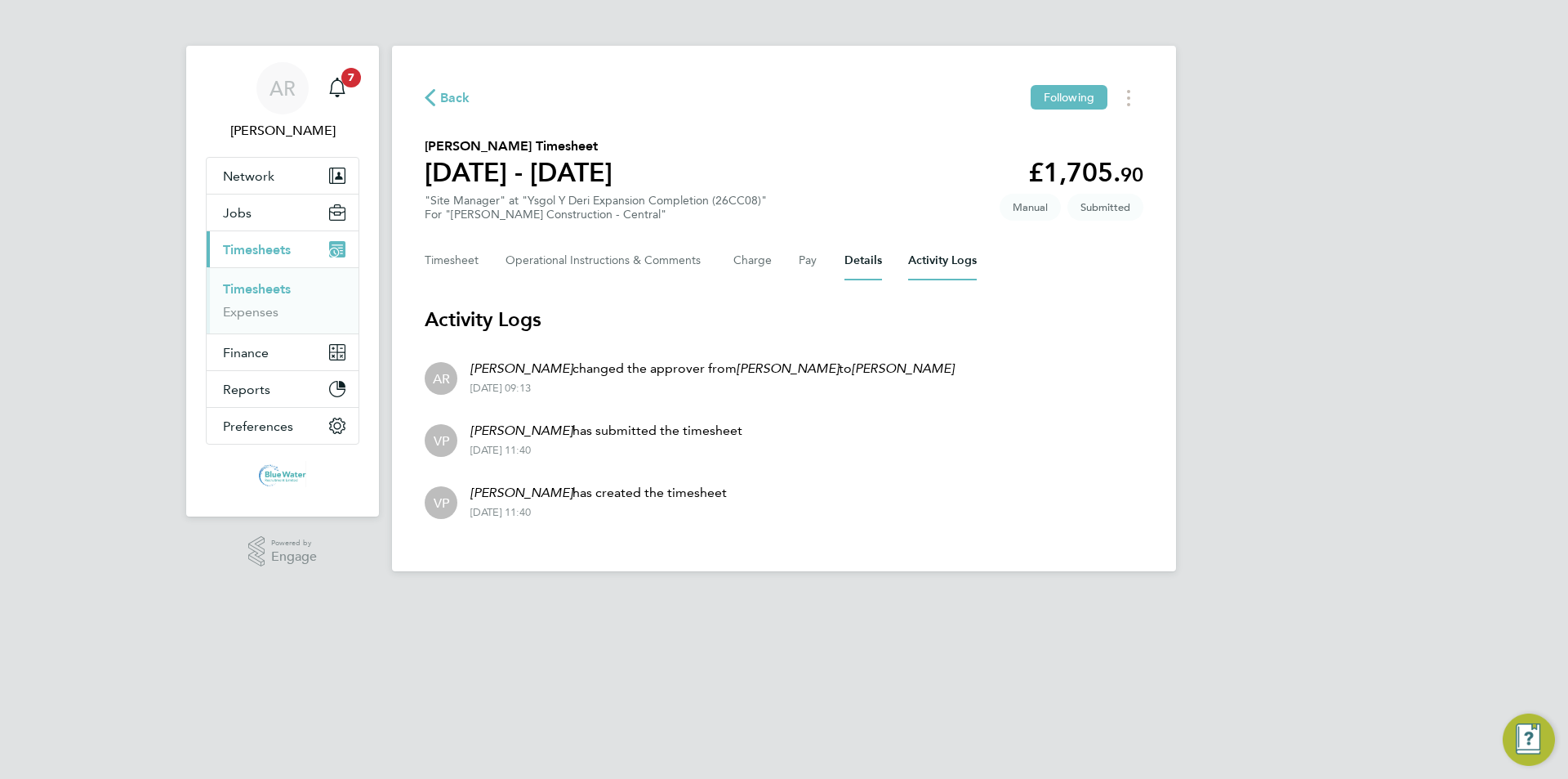
click at [874, 261] on button "Details" at bounding box center [863, 260] width 38 height 39
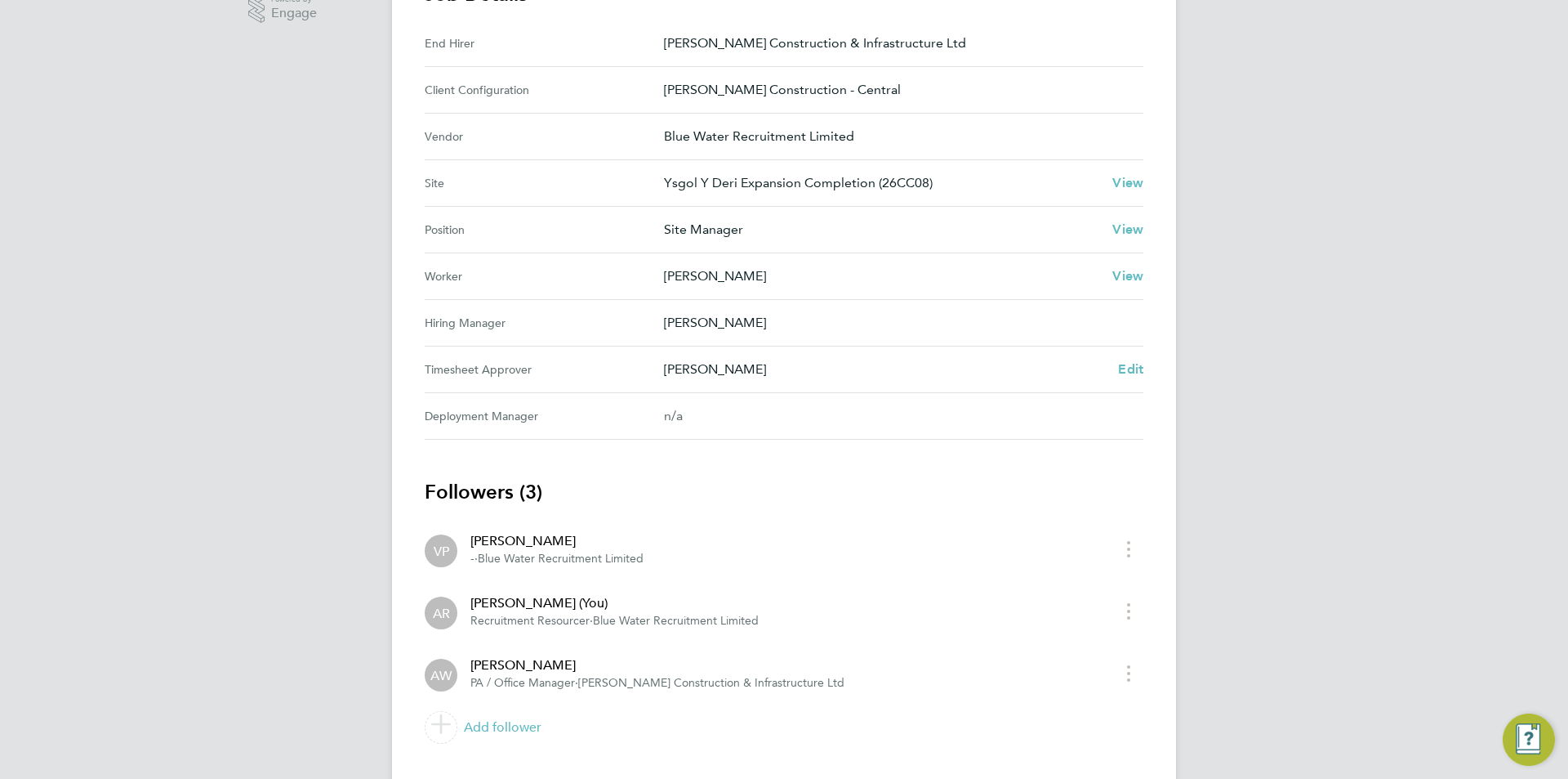
scroll to position [572, 0]
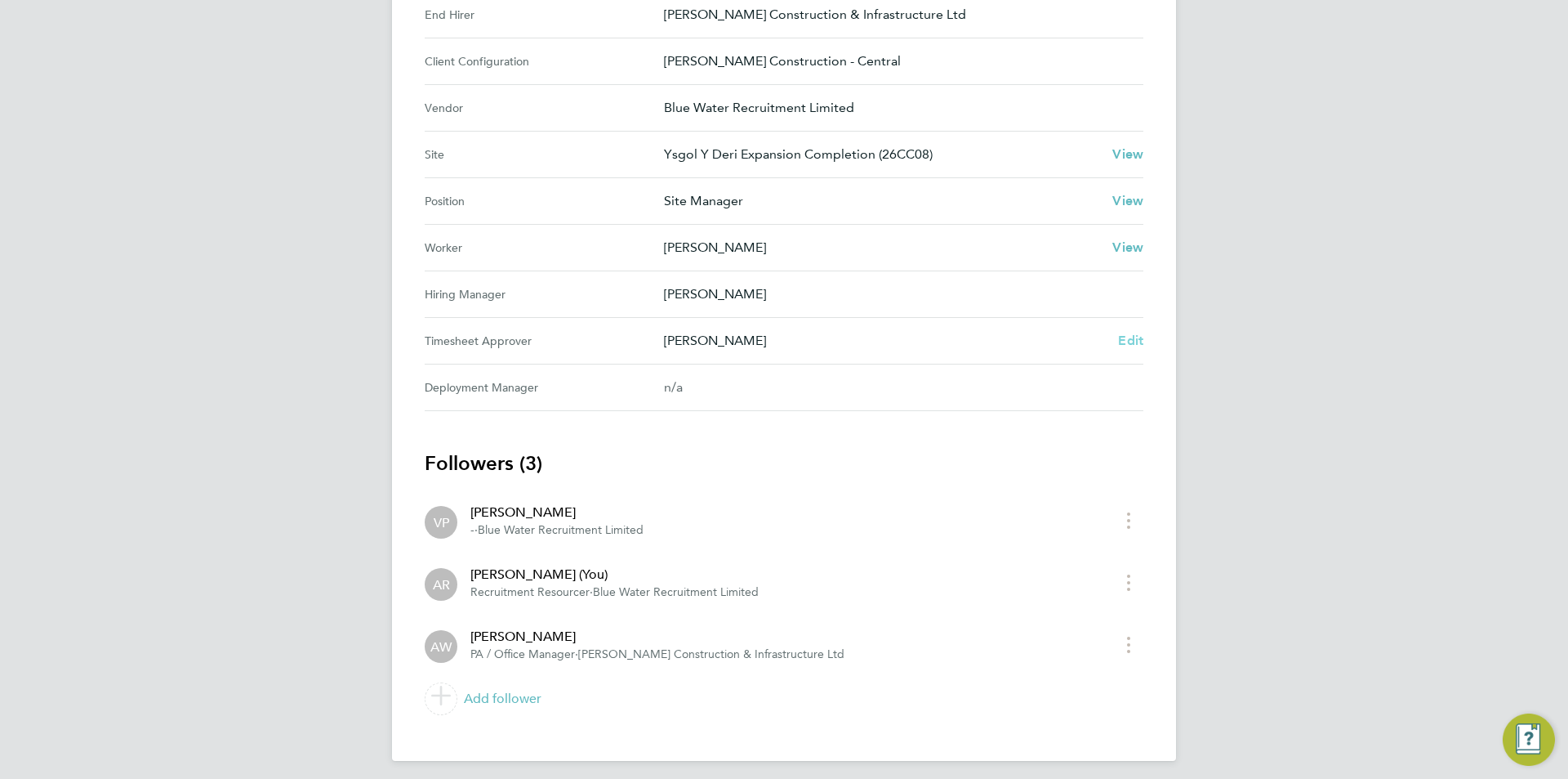
click at [1127, 344] on span "Edit" at bounding box center [1131, 340] width 25 height 16
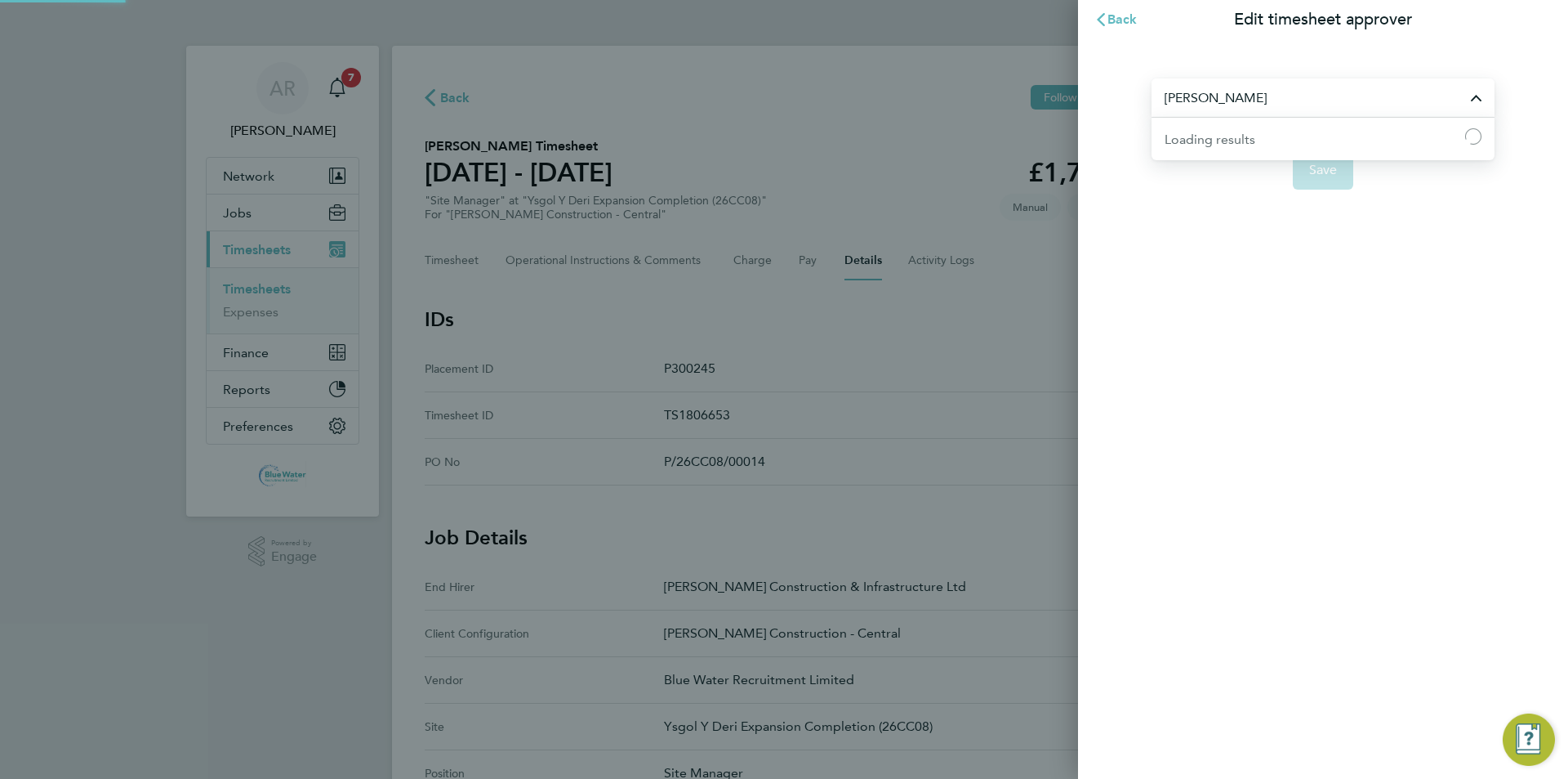
click at [1242, 102] on input "andrew" at bounding box center [1322, 97] width 343 height 39
drag, startPoint x: 1243, startPoint y: 106, endPoint x: 1091, endPoint y: 118, distance: 152.5
click at [1091, 118] on div "andrew eva No results found Save" at bounding box center [1322, 123] width 490 height 170
type input "a"
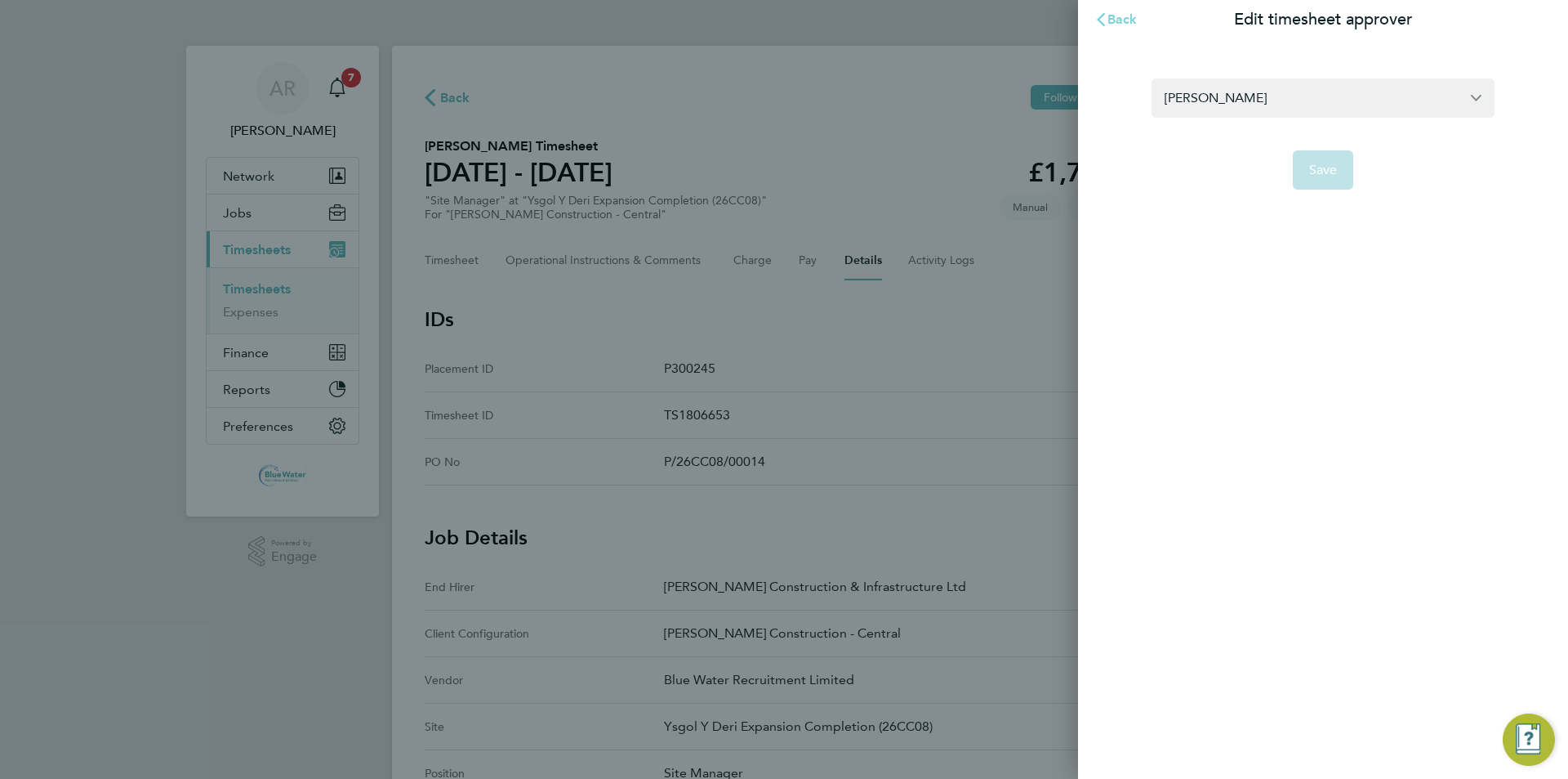
type input "Andrew evans"
click at [1121, 32] on button "Back" at bounding box center [1116, 19] width 76 height 33
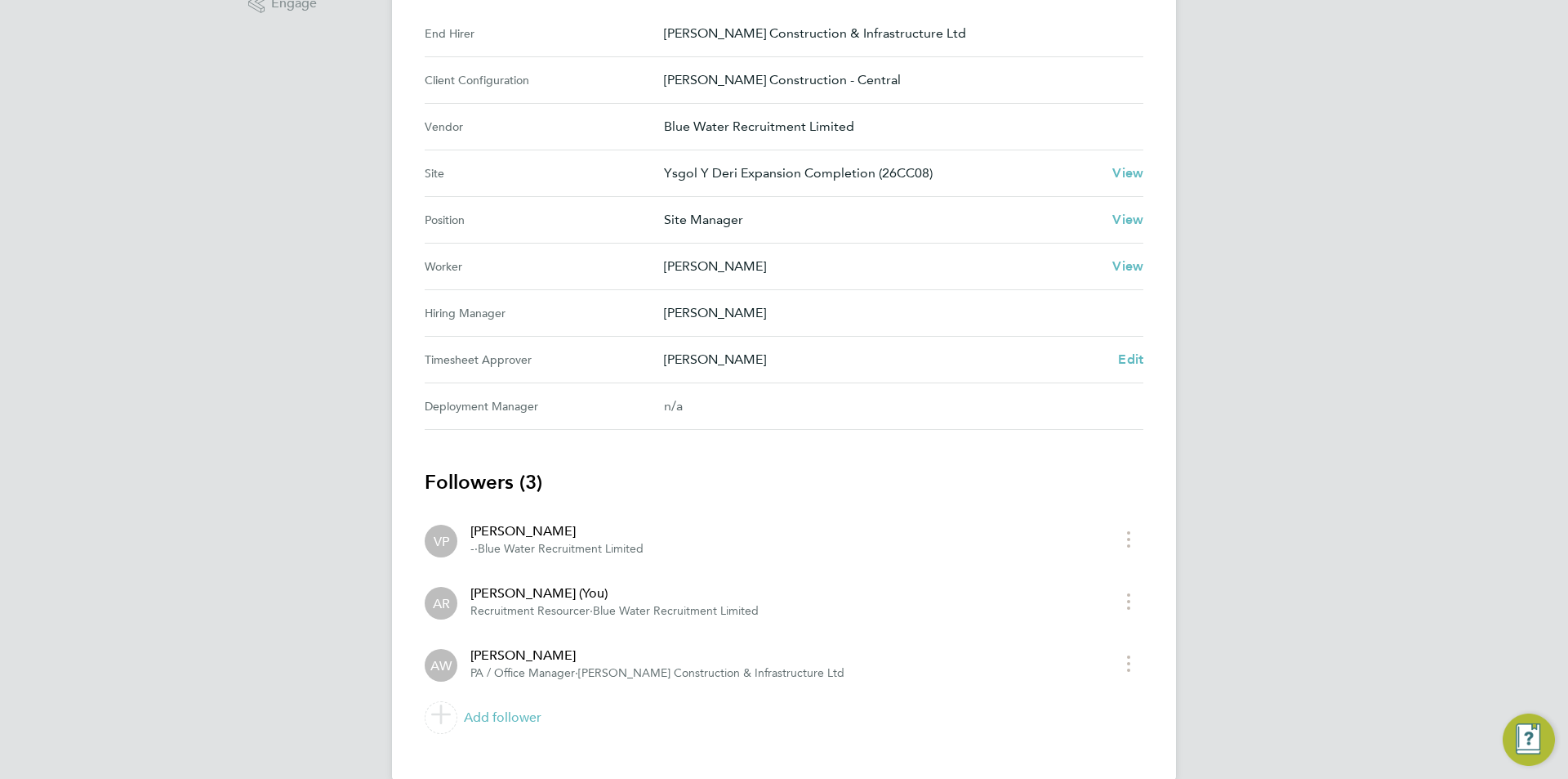
scroll to position [572, 0]
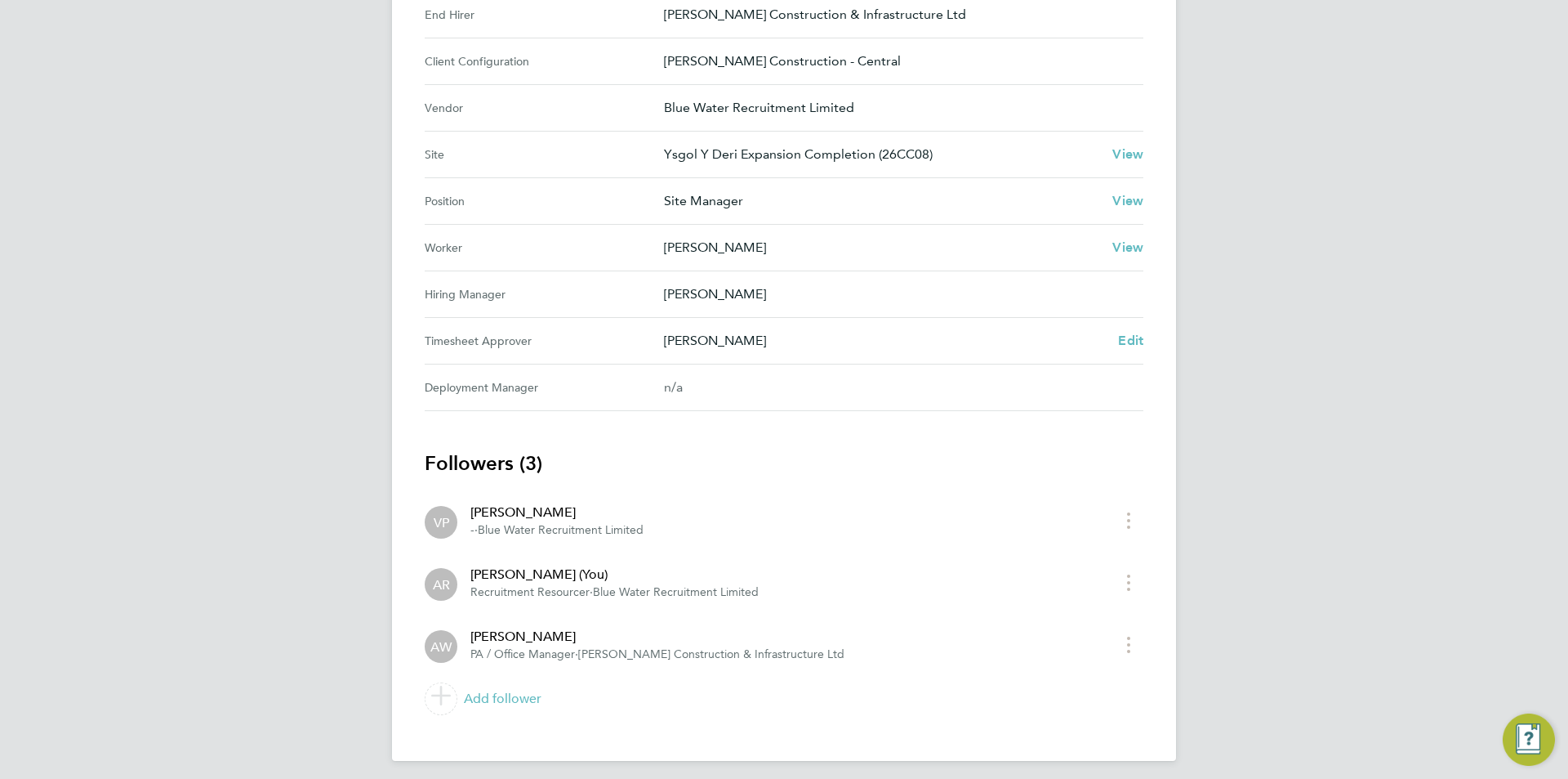
click at [1119, 327] on Approver "Timesheet Approver Amanda Wells Edit" at bounding box center [784, 341] width 719 height 47
click at [1129, 336] on span "Edit" at bounding box center [1131, 340] width 25 height 16
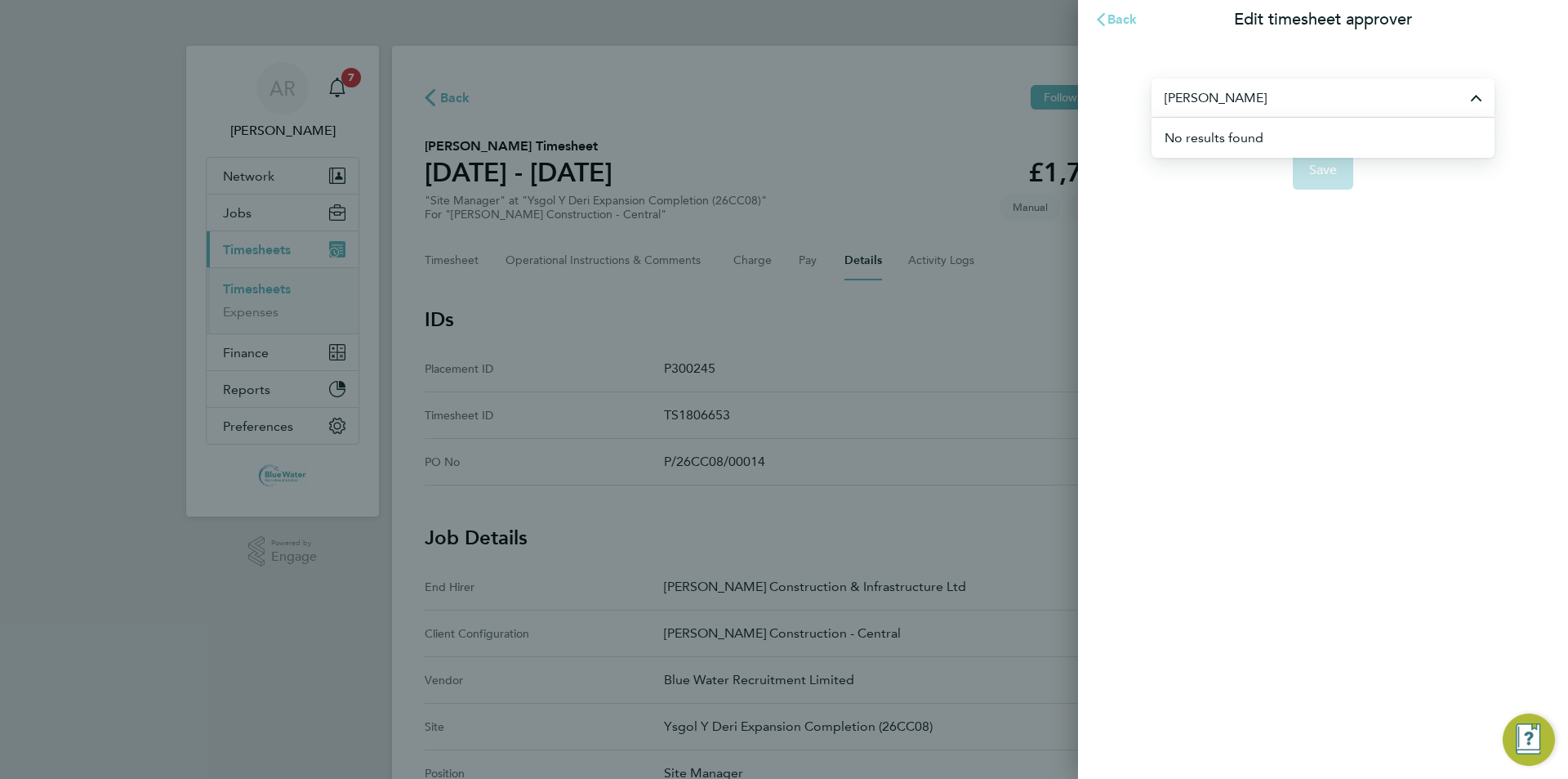
type input "andrew evans"
click at [1128, 5] on button "Back" at bounding box center [1116, 19] width 76 height 33
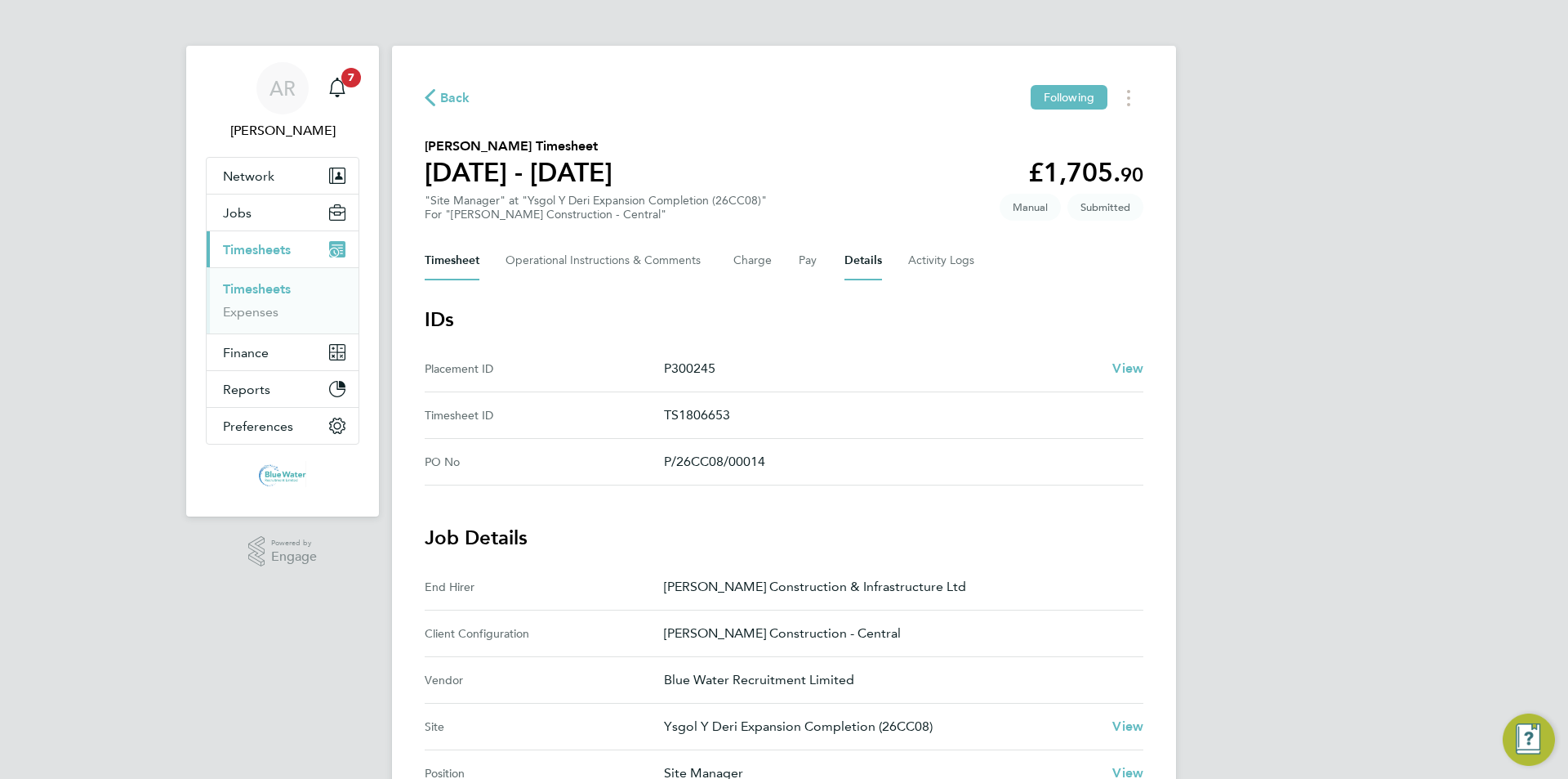
click at [468, 253] on button "Timesheet" at bounding box center [451, 260] width 55 height 39
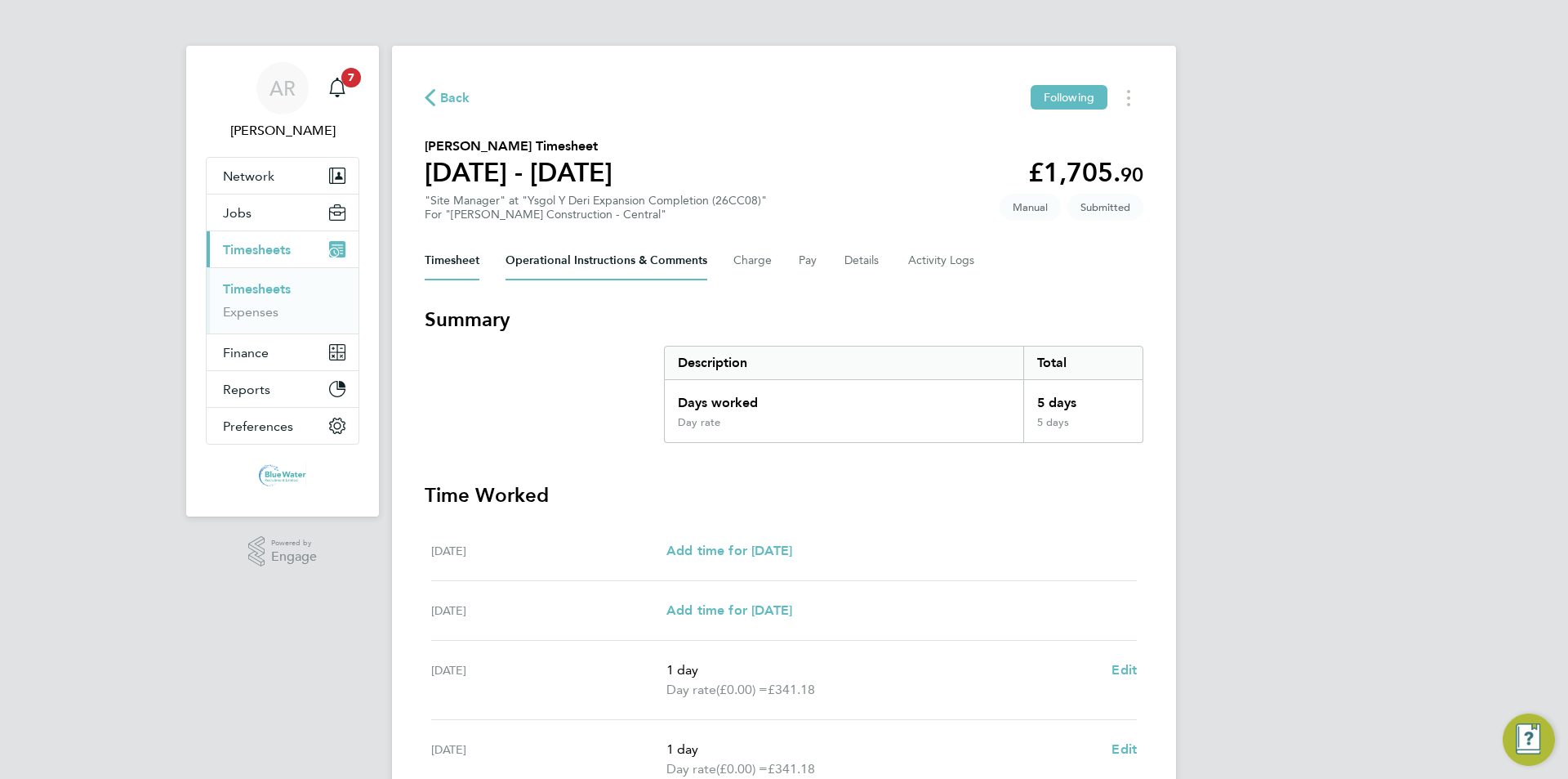
click at [623, 270] on Comments-tab "Operational Instructions & Comments" at bounding box center [606, 260] width 202 height 39
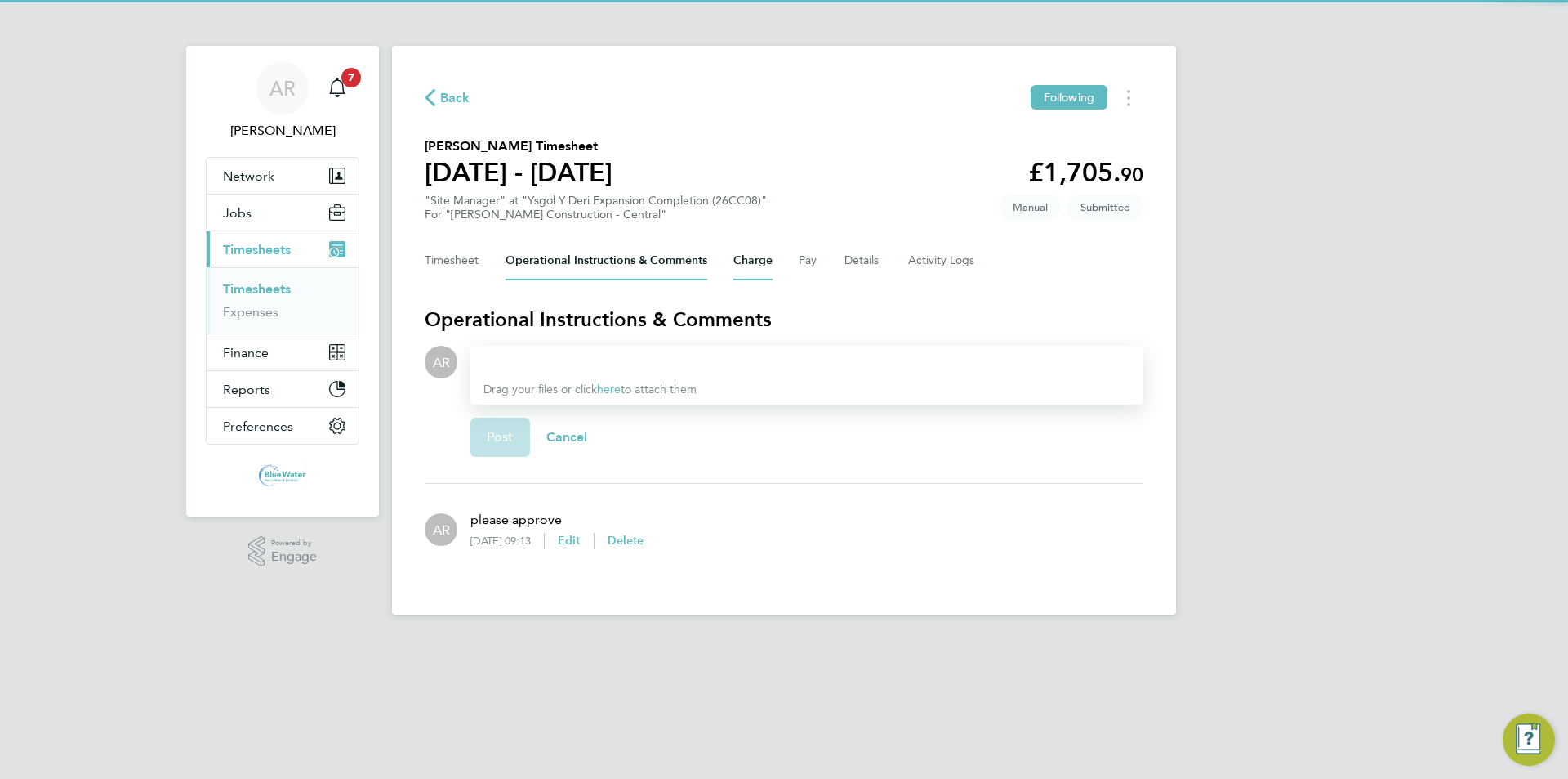
click at [754, 251] on button "Charge" at bounding box center [753, 260] width 39 height 39
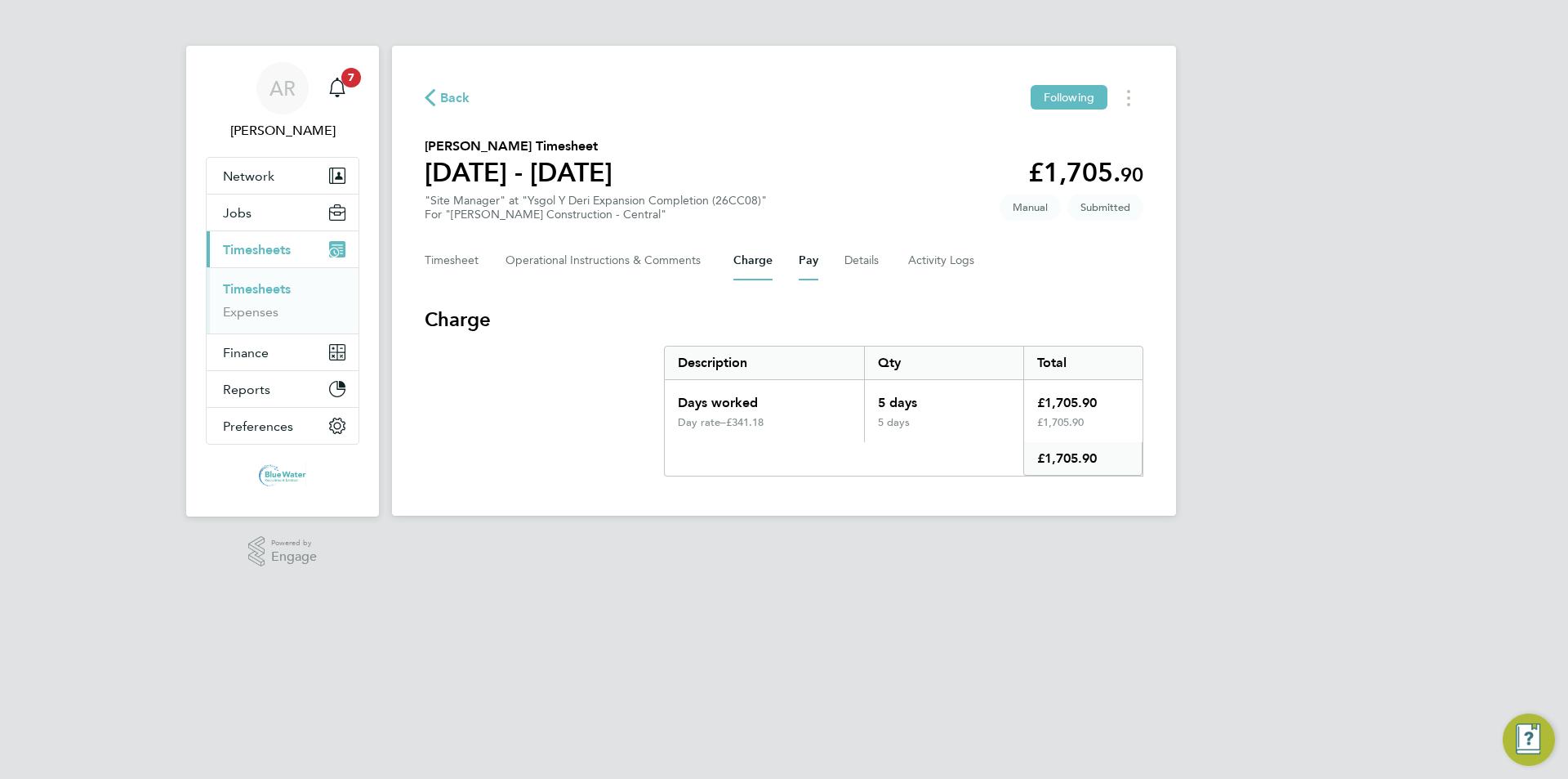
click at [817, 263] on button "Pay" at bounding box center [808, 260] width 20 height 39
click at [930, 257] on Logs-tab "Activity Logs" at bounding box center [942, 260] width 69 height 39
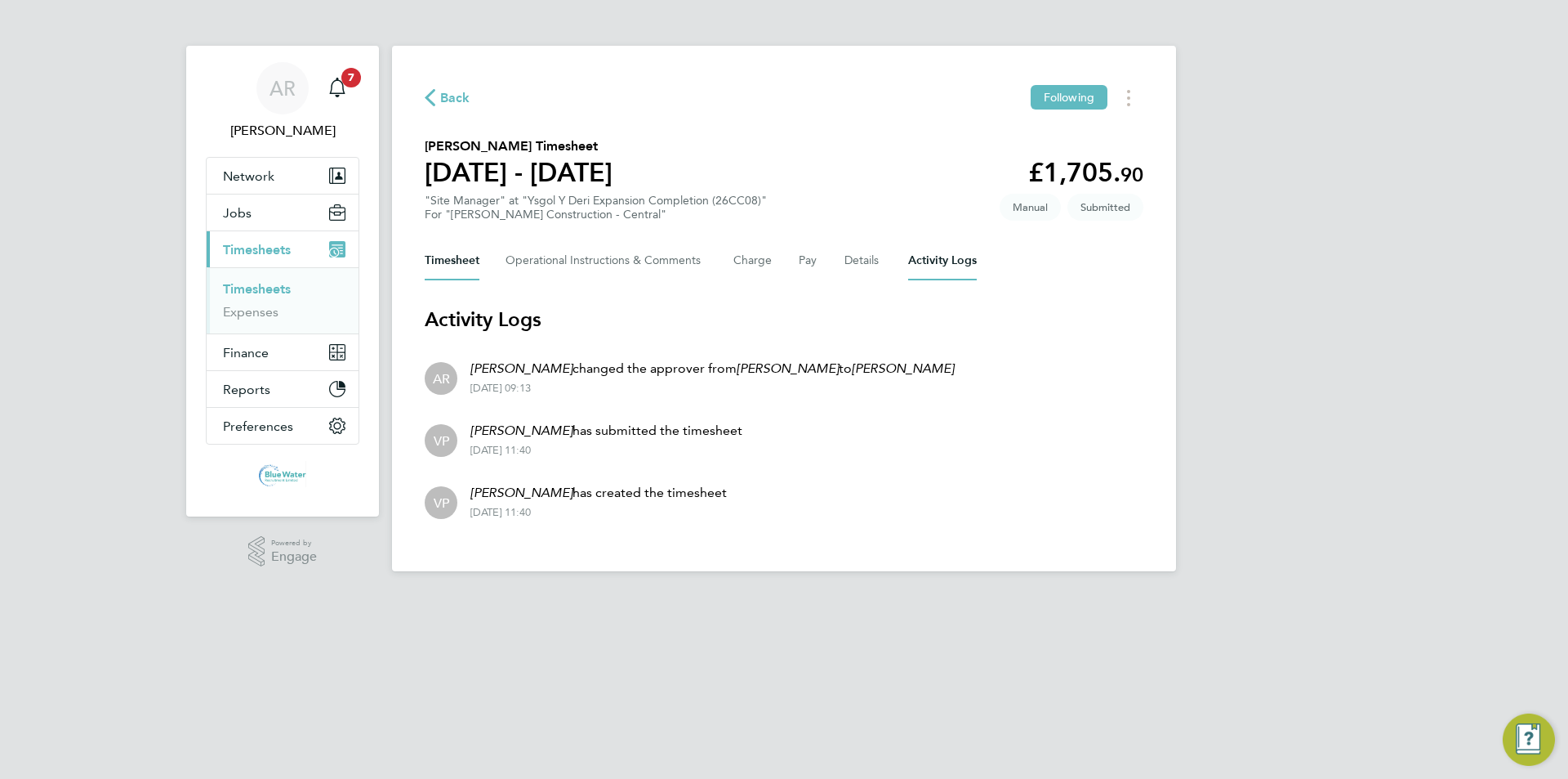
click at [478, 260] on button "Timesheet" at bounding box center [451, 260] width 55 height 39
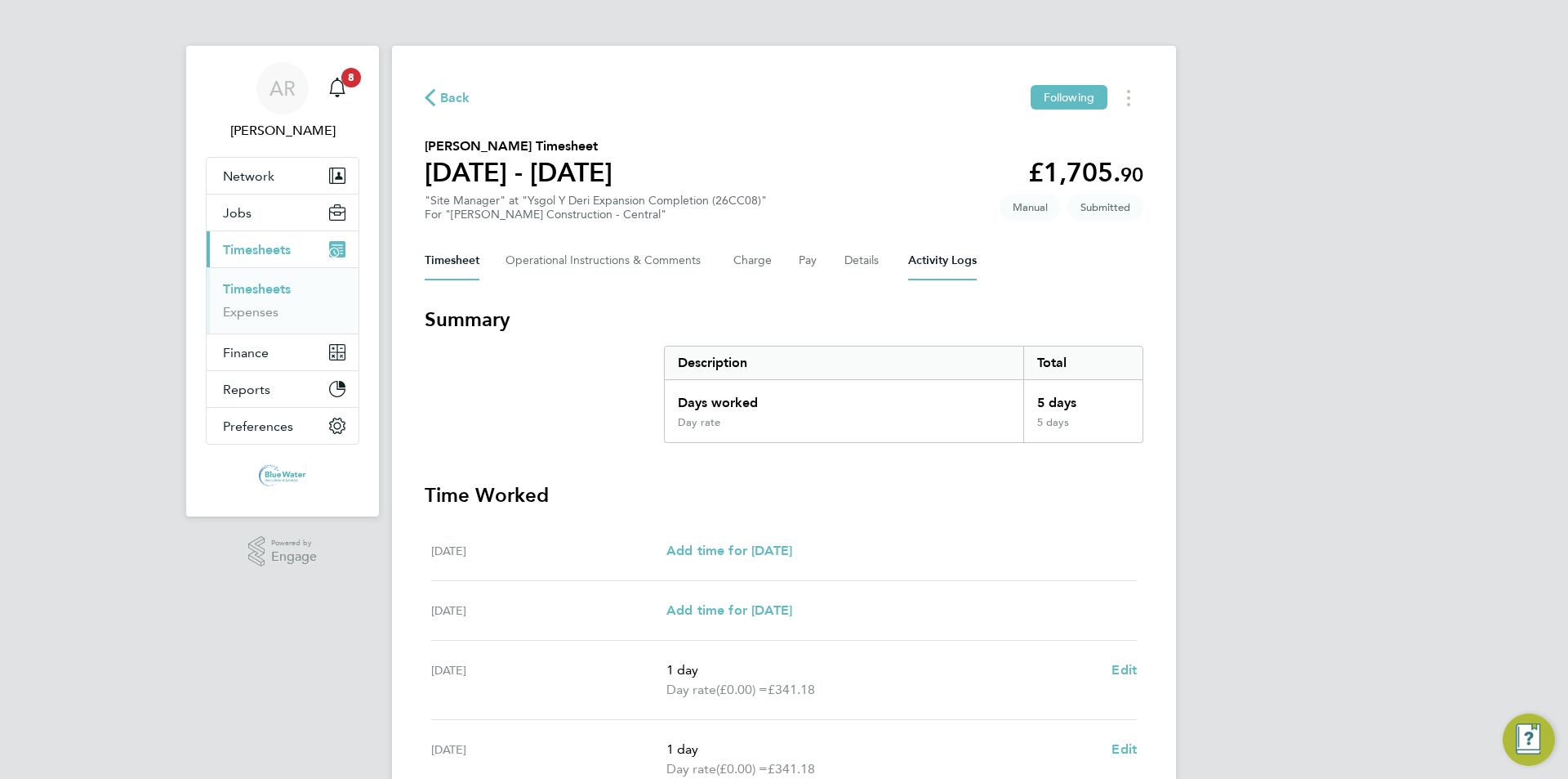
click at [931, 254] on Logs-tab "Activity Logs" at bounding box center [942, 260] width 69 height 39
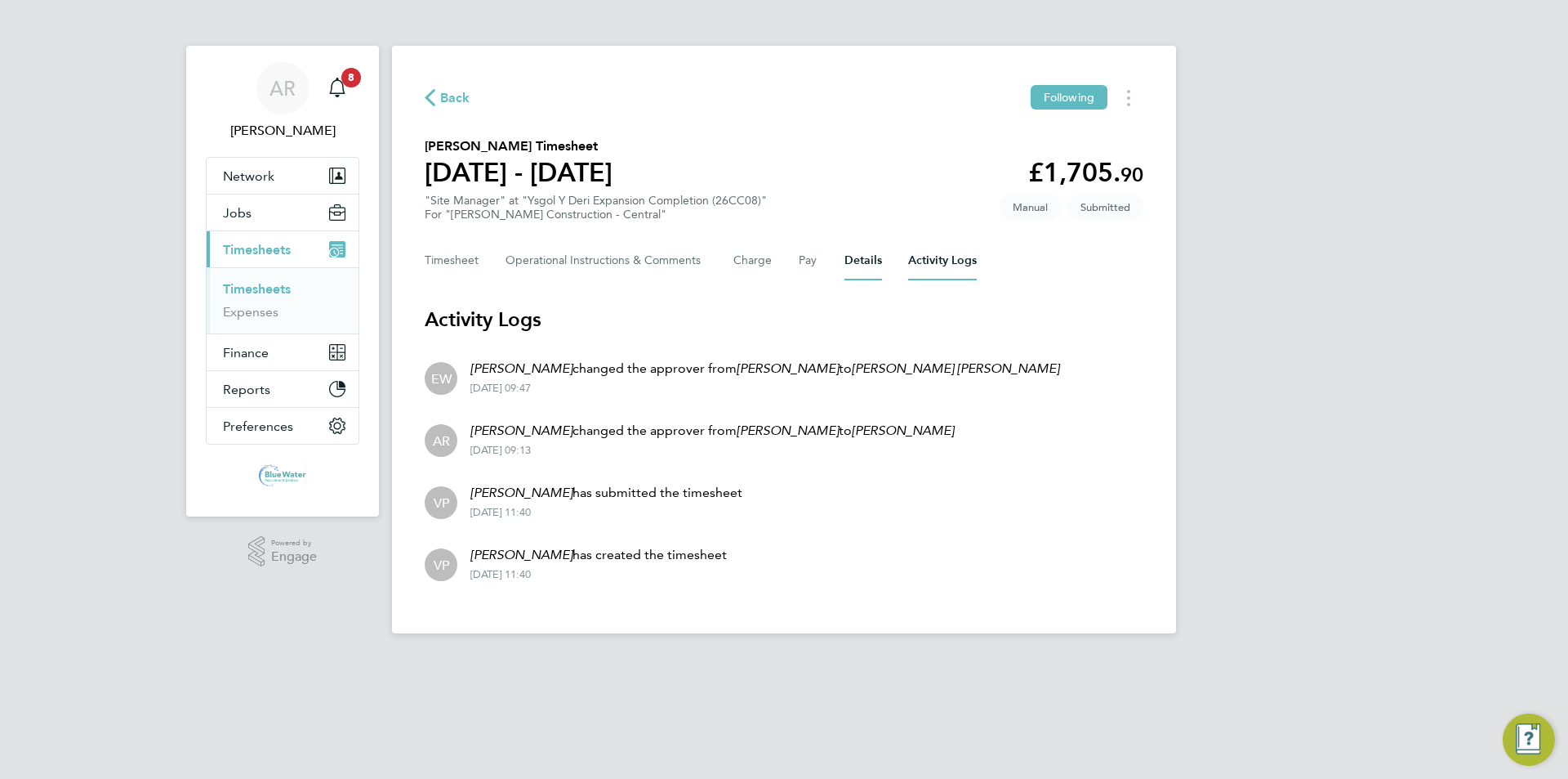
click at [853, 260] on button "Details" at bounding box center [863, 260] width 38 height 39
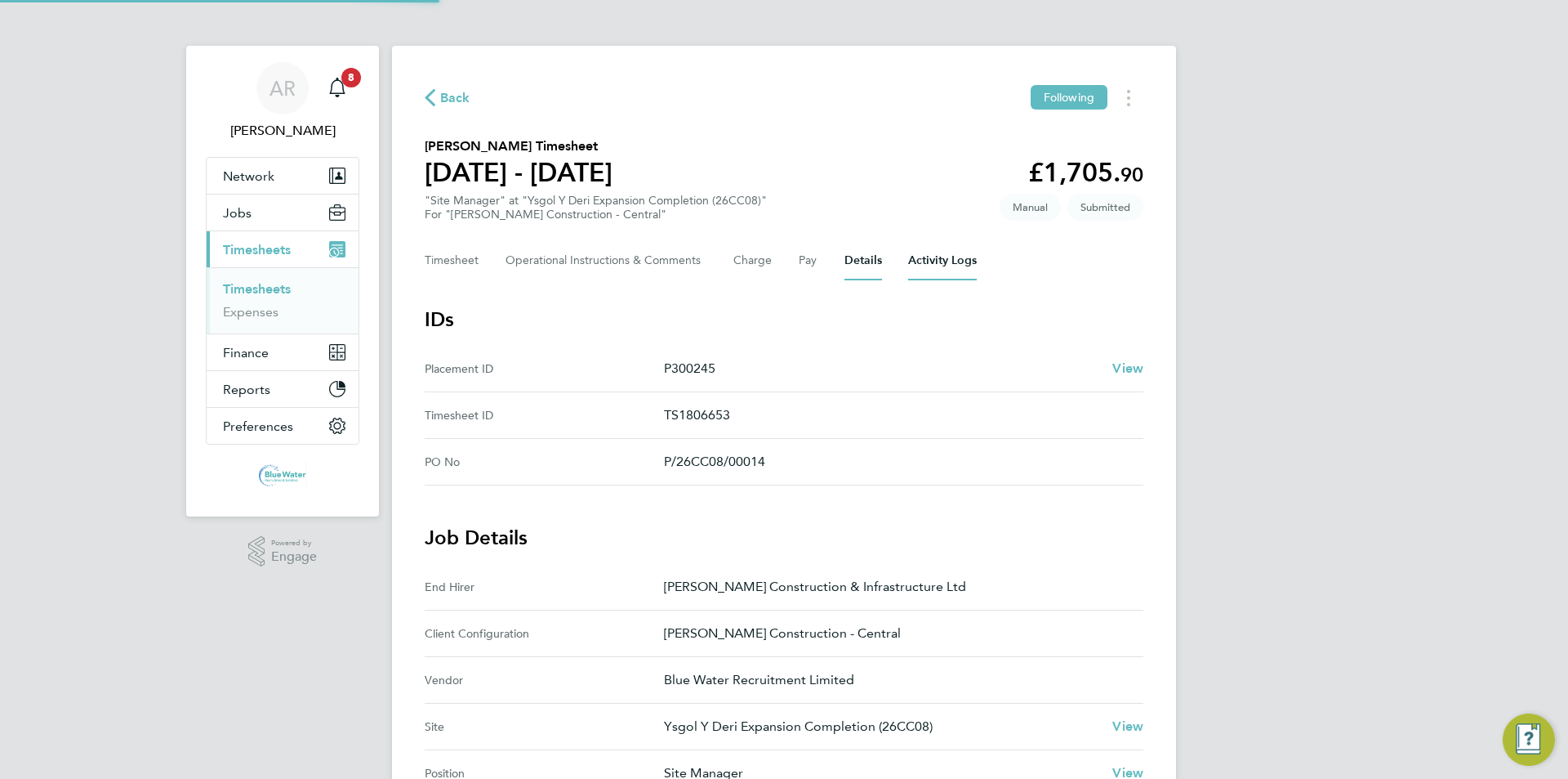
click at [921, 261] on Logs-tab "Activity Logs" at bounding box center [942, 260] width 69 height 39
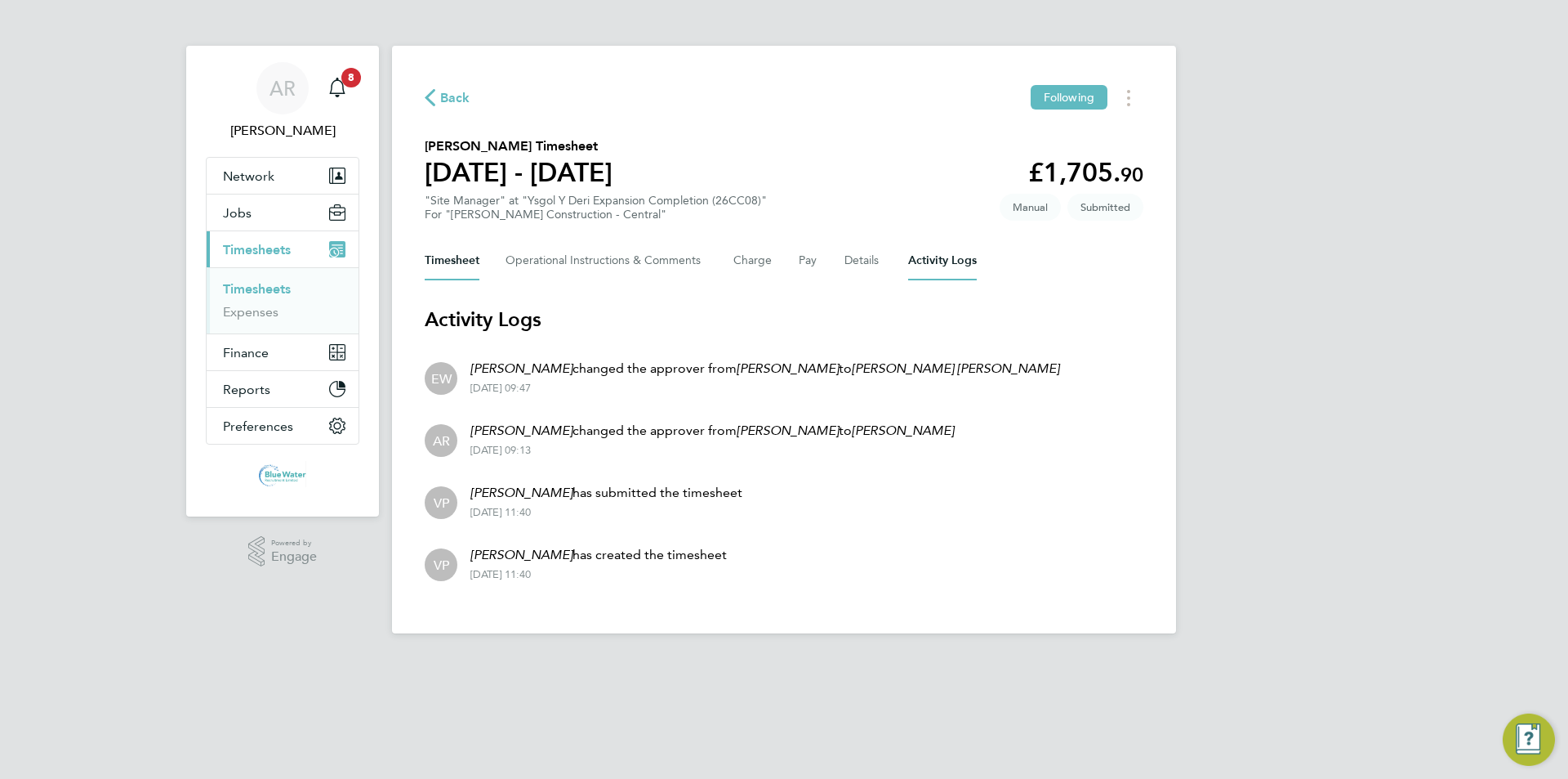
click at [473, 264] on button "Timesheet" at bounding box center [451, 260] width 55 height 39
